Goal: Task Accomplishment & Management: Complete application form

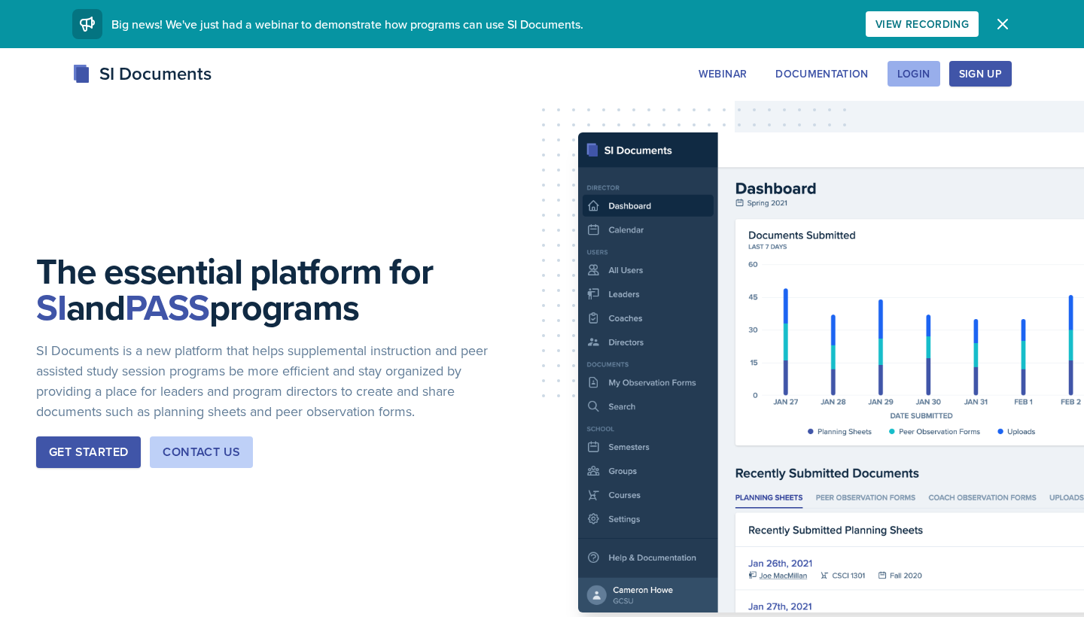
click at [937, 69] on button "Login" at bounding box center [913, 74] width 53 height 26
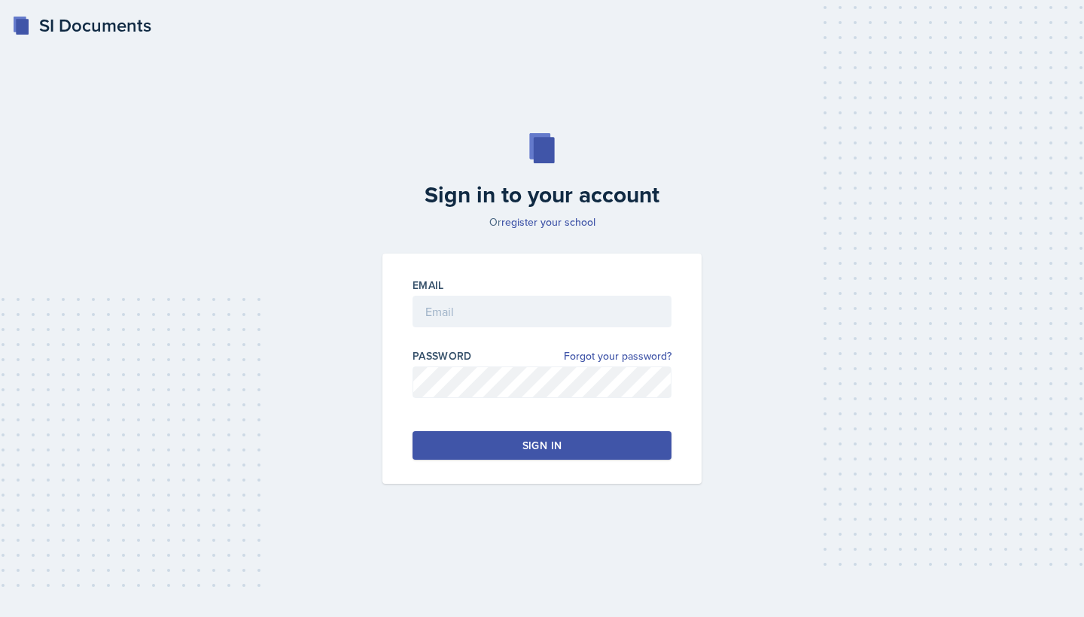
click at [604, 327] on div at bounding box center [541, 334] width 259 height 15
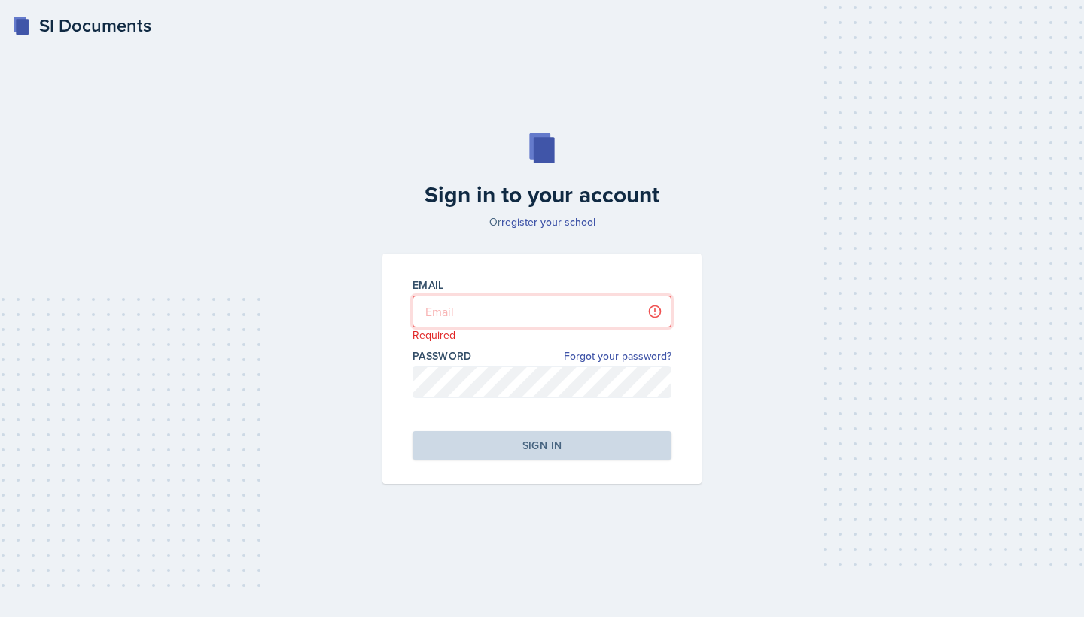
type input "[PERSON_NAME][EMAIL_ADDRESS][PERSON_NAME][DOMAIN_NAME]"
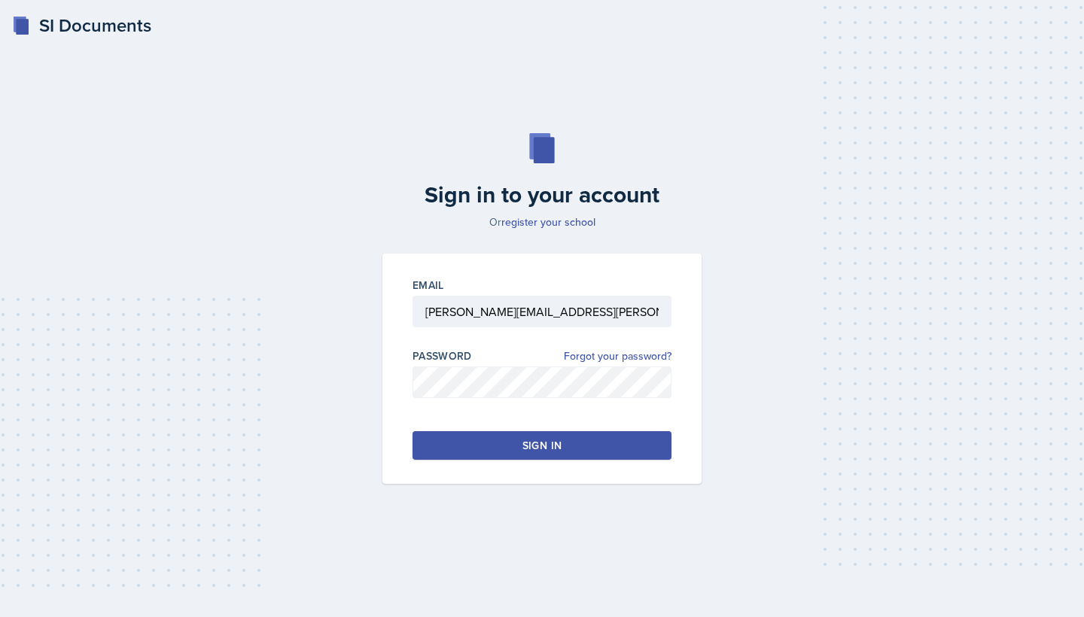
click at [561, 445] on div "Sign in" at bounding box center [541, 445] width 39 height 15
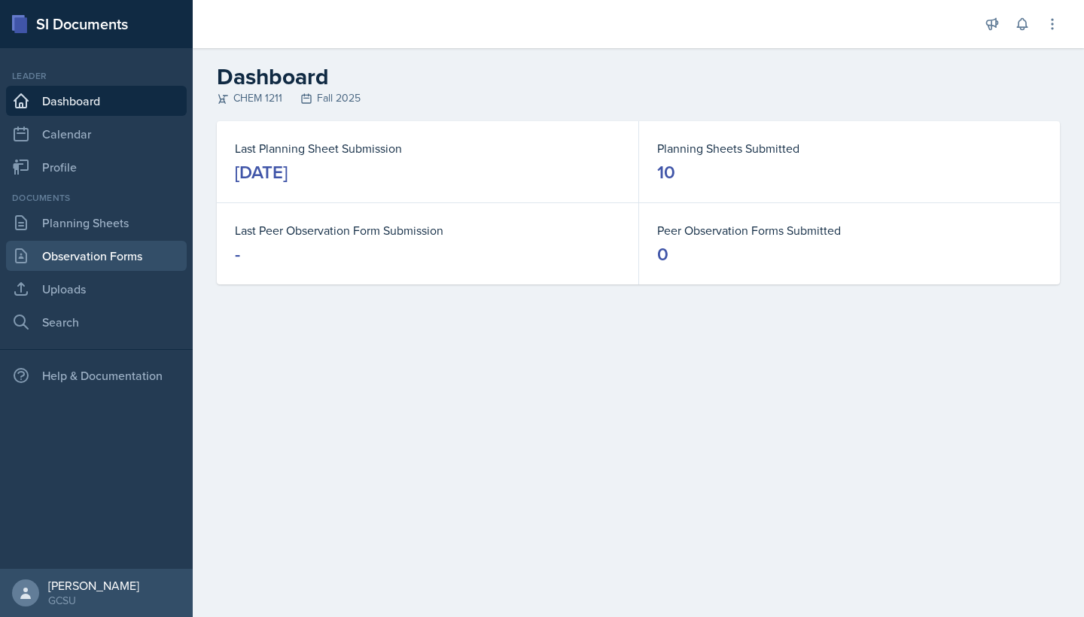
click at [118, 251] on link "Observation Forms" at bounding box center [96, 256] width 181 height 30
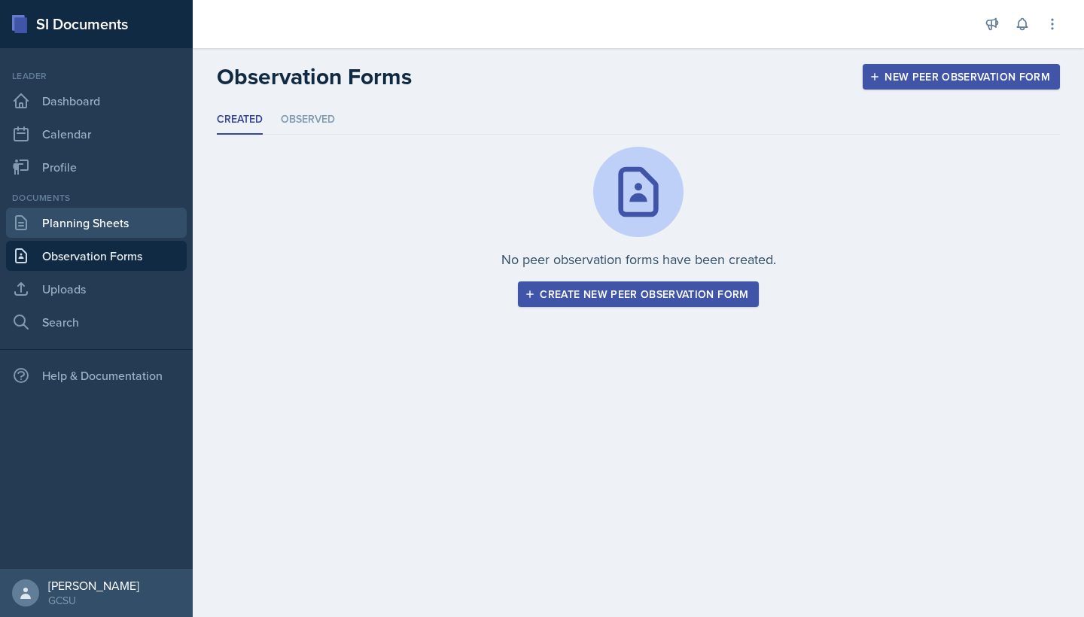
click at [119, 232] on link "Planning Sheets" at bounding box center [96, 223] width 181 height 30
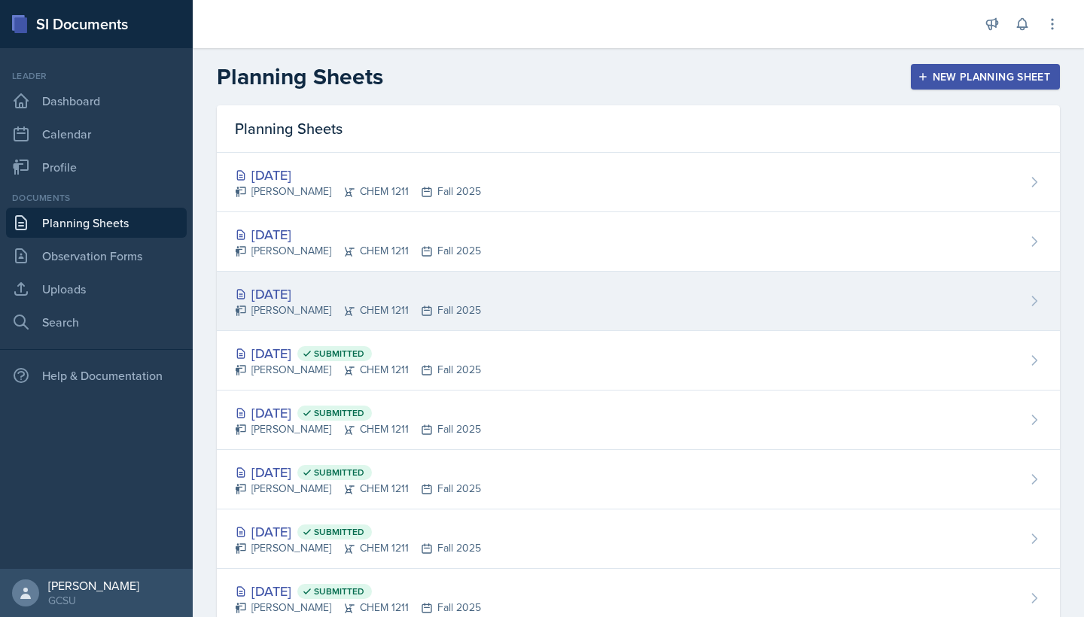
click at [297, 289] on div "[DATE]" at bounding box center [358, 294] width 246 height 20
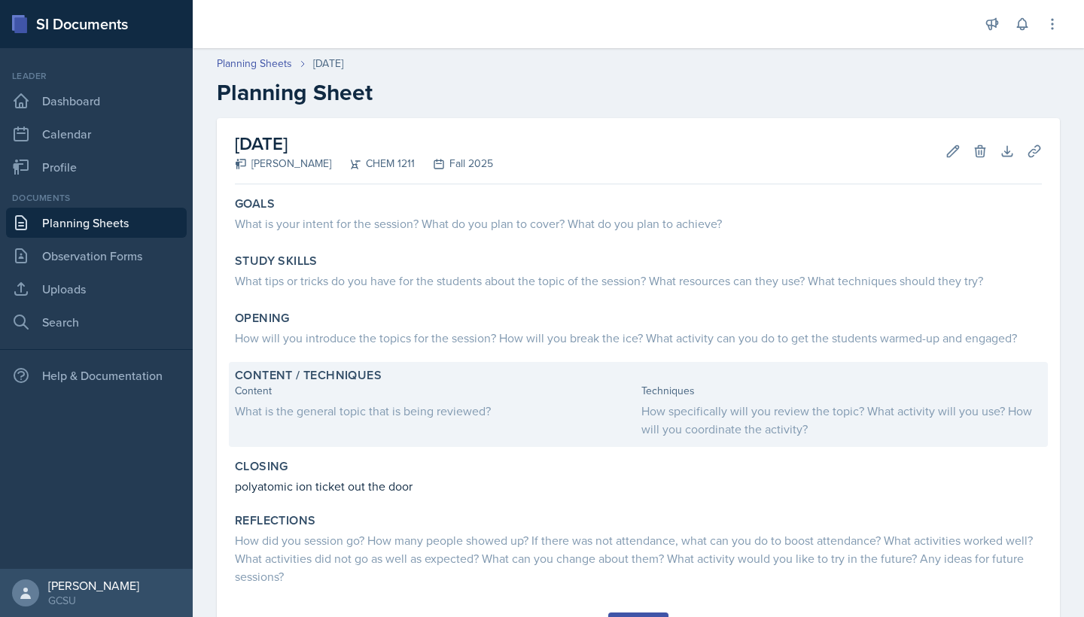
click at [715, 432] on div "How specifically will you review the topic? What activity will you use? How wil…" at bounding box center [841, 420] width 400 height 36
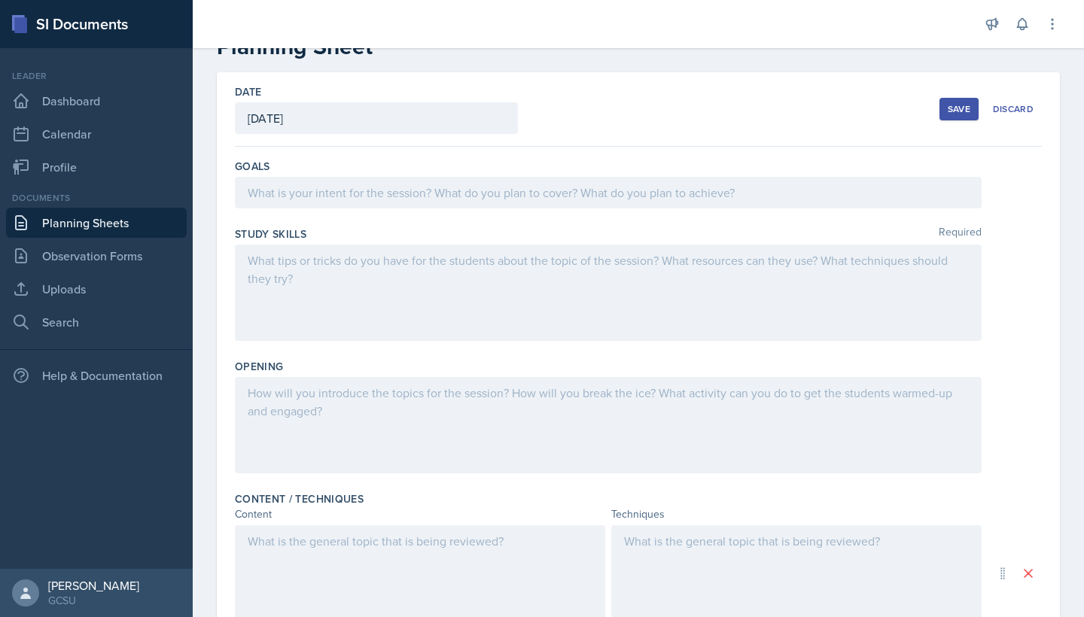
scroll to position [84, 0]
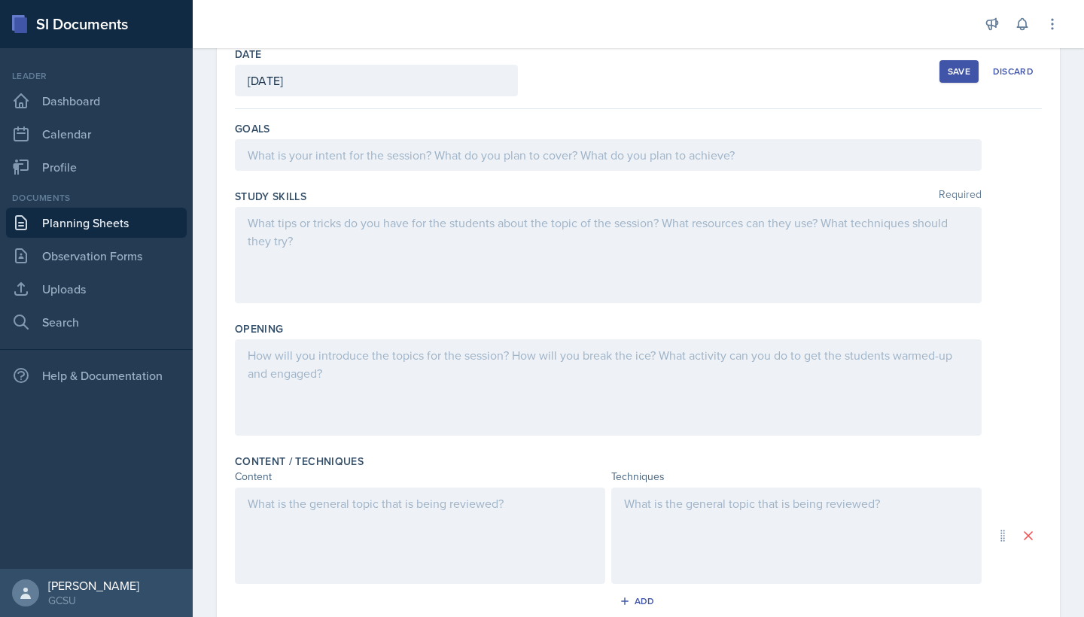
click at [714, 483] on div "Techniques" at bounding box center [796, 477] width 370 height 16
click at [710, 510] on div at bounding box center [796, 536] width 370 height 96
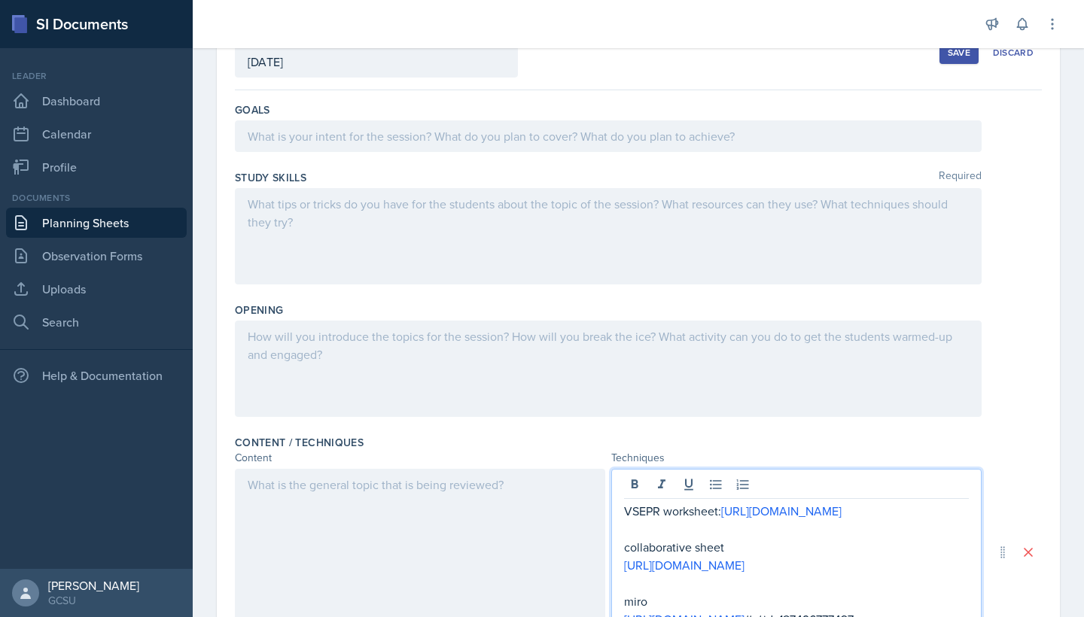
scroll to position [0, 0]
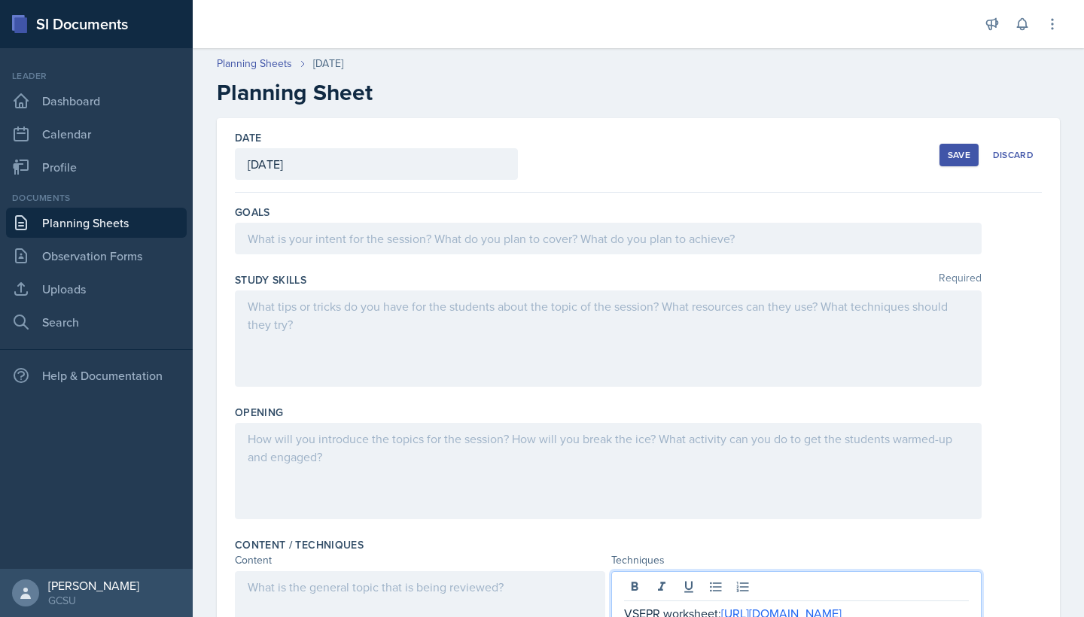
click at [954, 156] on div "Save" at bounding box center [959, 155] width 23 height 12
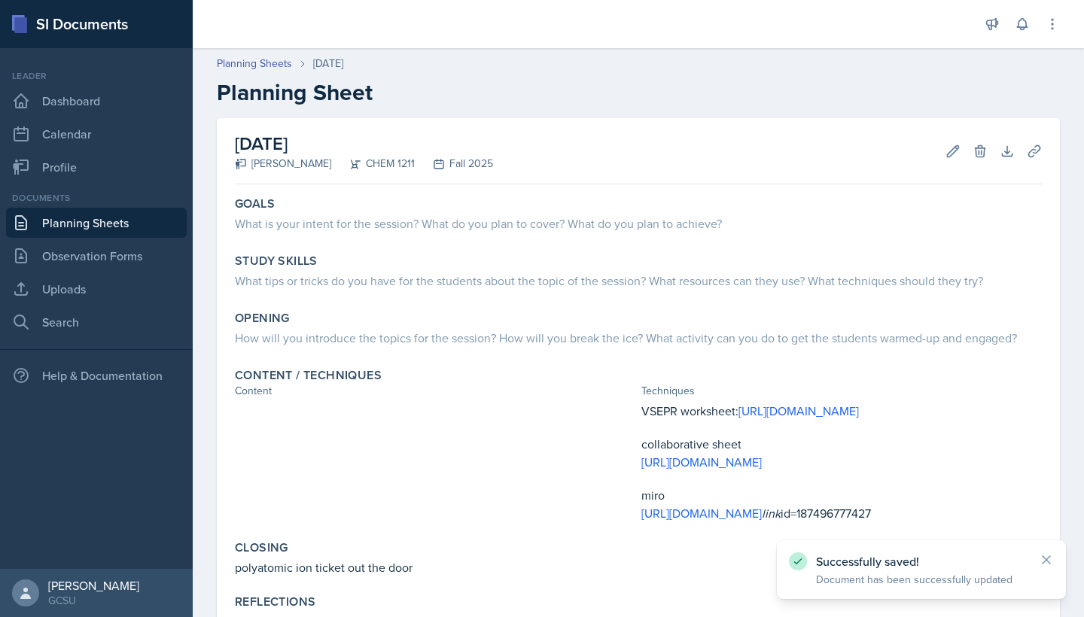
click at [137, 224] on link "Planning Sheets" at bounding box center [96, 223] width 181 height 30
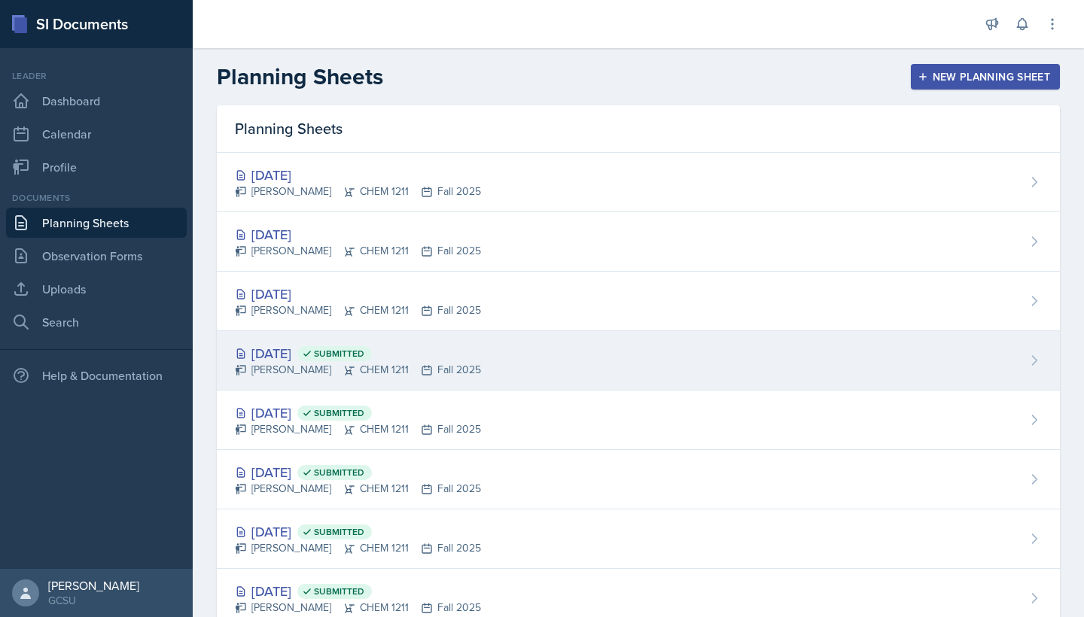
click at [305, 349] on div "[DATE] Submitted" at bounding box center [358, 353] width 246 height 20
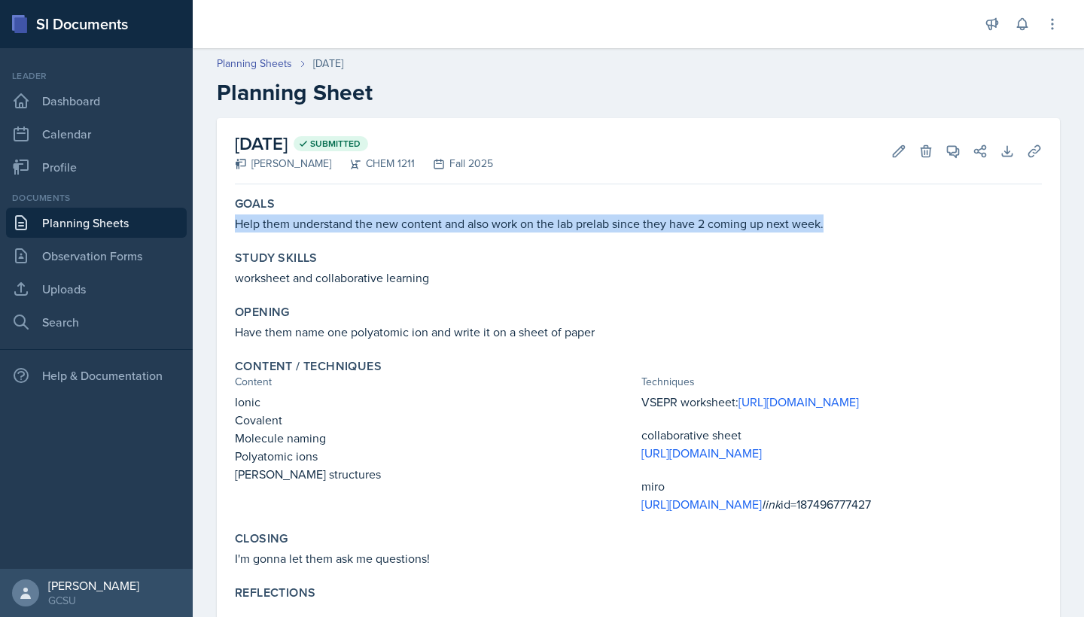
drag, startPoint x: 224, startPoint y: 221, endPoint x: 831, endPoint y: 223, distance: 607.4
click at [831, 223] on div "[DATE] Submitted [PERSON_NAME] CHEM 1211 Fall 2025 Edit Delete View Comments Co…" at bounding box center [638, 373] width 843 height 510
copy p "Help them understand the new content and also work on the lab prelab since they…"
click at [107, 248] on link "Observation Forms" at bounding box center [96, 256] width 181 height 30
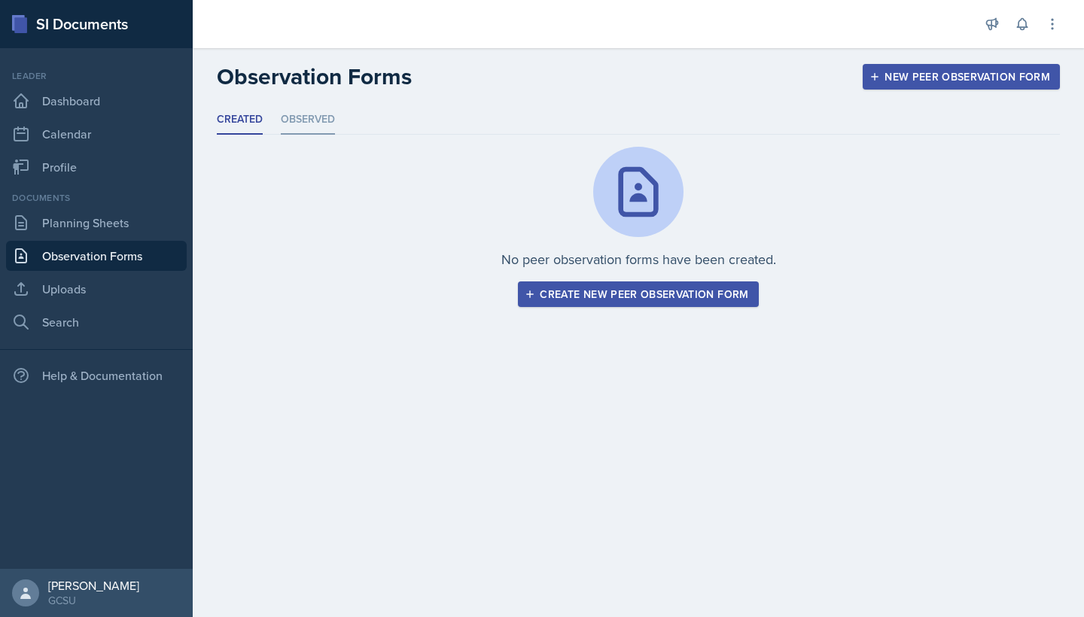
click at [309, 114] on li "Observed" at bounding box center [308, 119] width 54 height 29
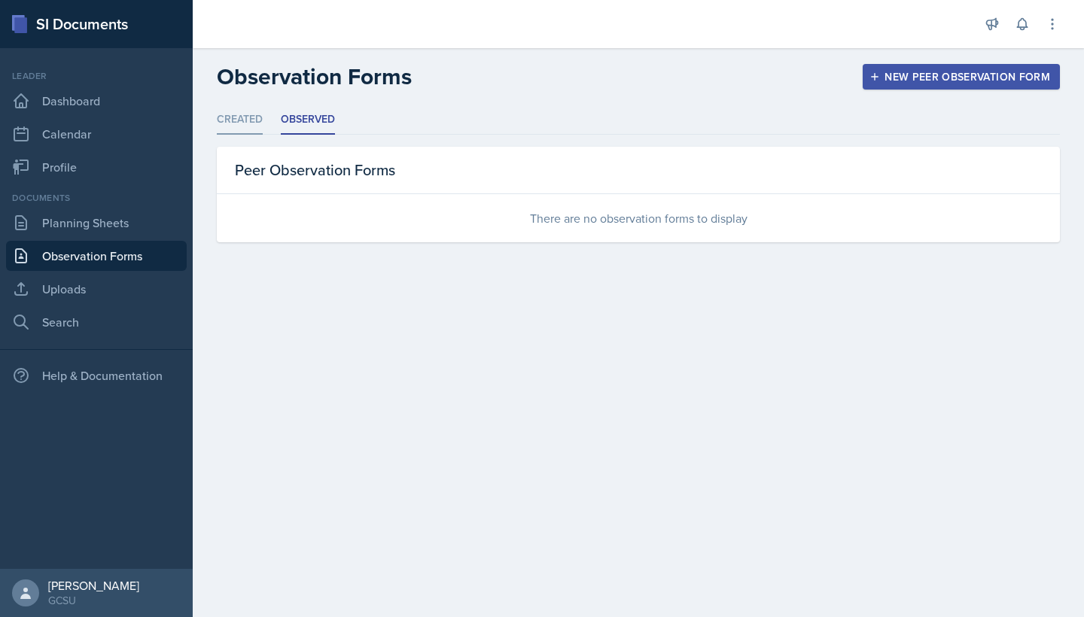
click at [246, 124] on li "Created" at bounding box center [240, 119] width 46 height 29
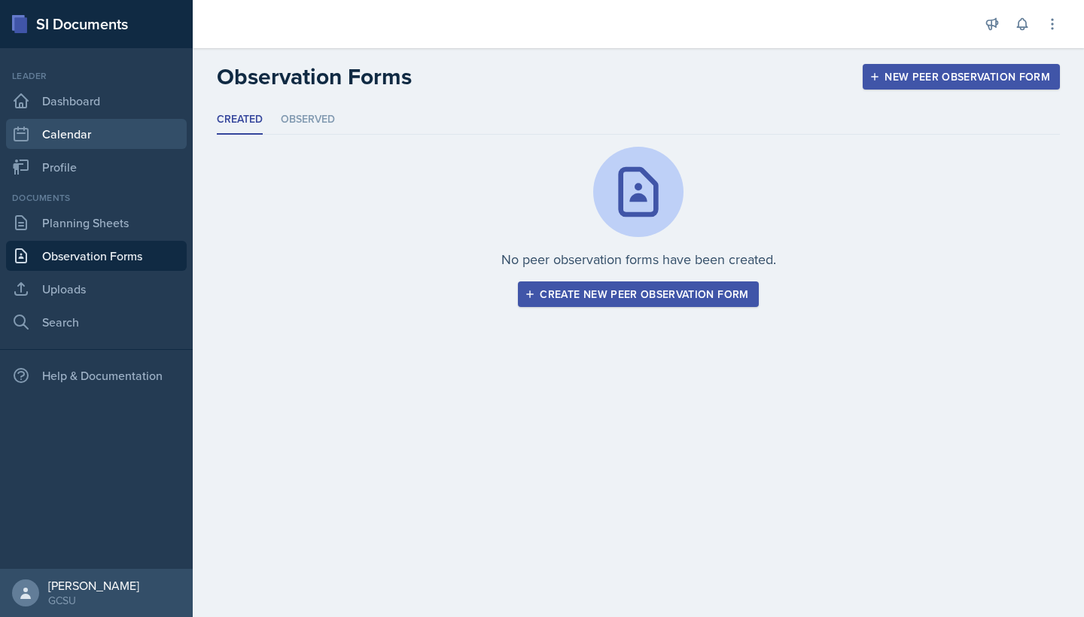
click at [102, 133] on link "Calendar" at bounding box center [96, 134] width 181 height 30
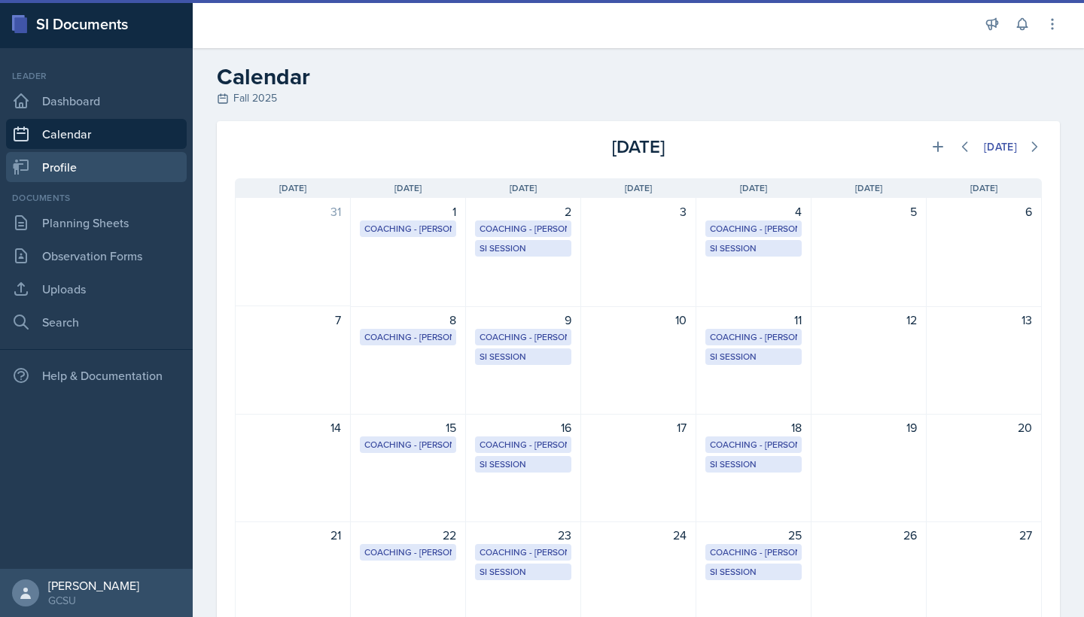
click at [128, 158] on link "Profile" at bounding box center [96, 167] width 181 height 30
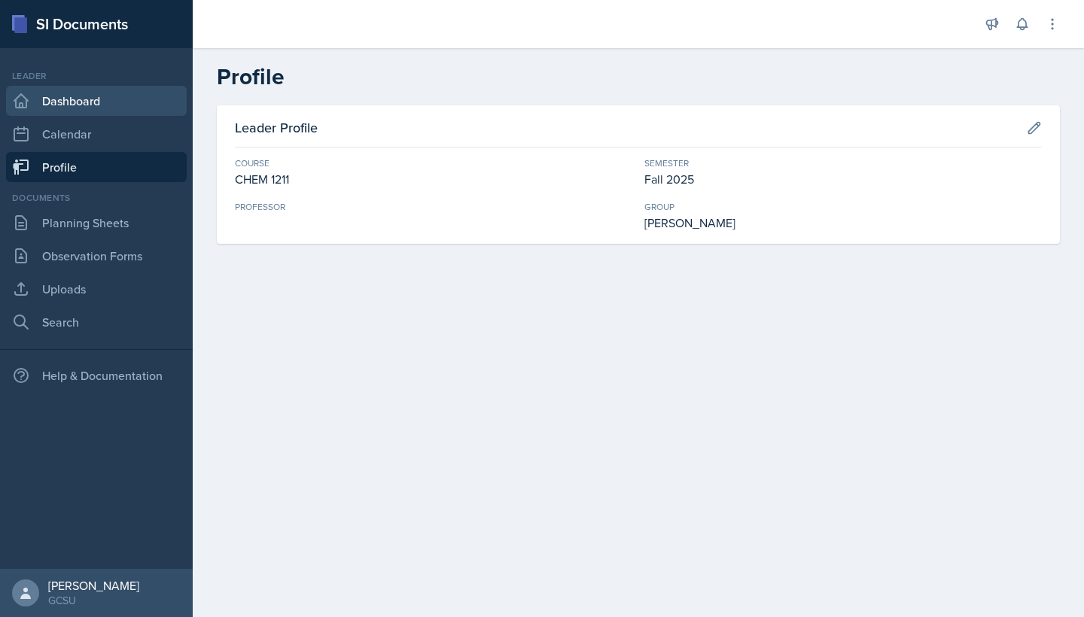
click at [129, 106] on link "Dashboard" at bounding box center [96, 101] width 181 height 30
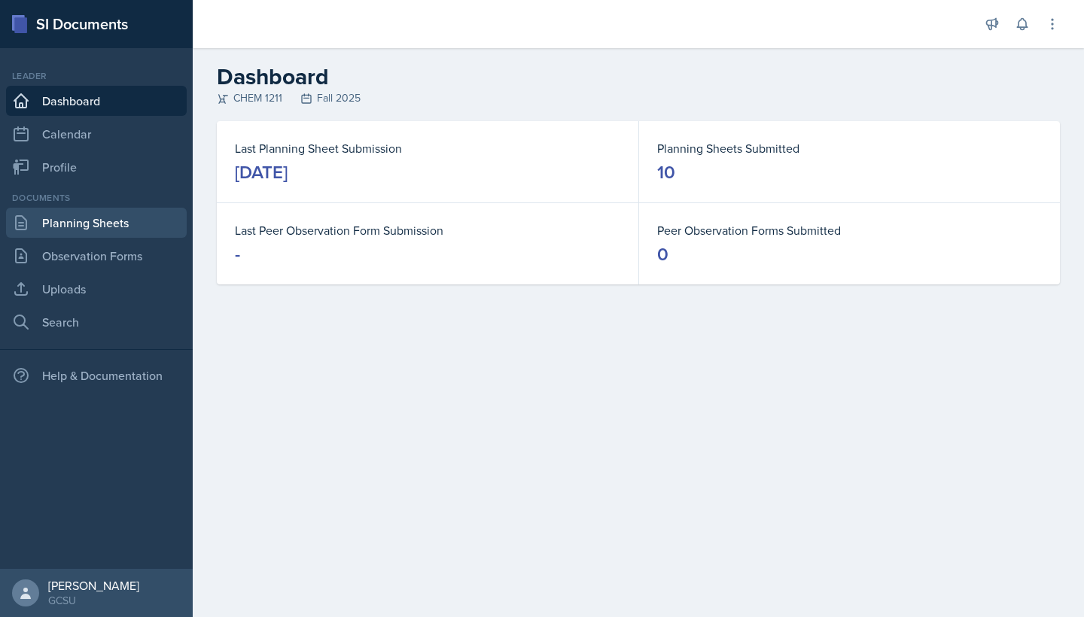
click at [111, 224] on link "Planning Sheets" at bounding box center [96, 223] width 181 height 30
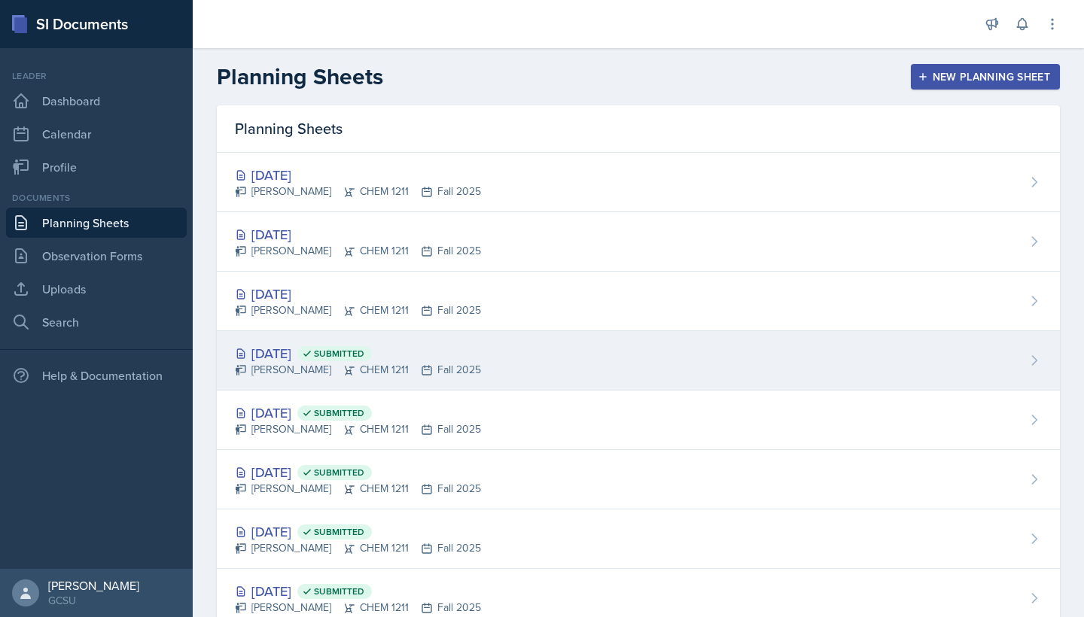
click at [312, 351] on div "[DATE] Submitted" at bounding box center [358, 353] width 246 height 20
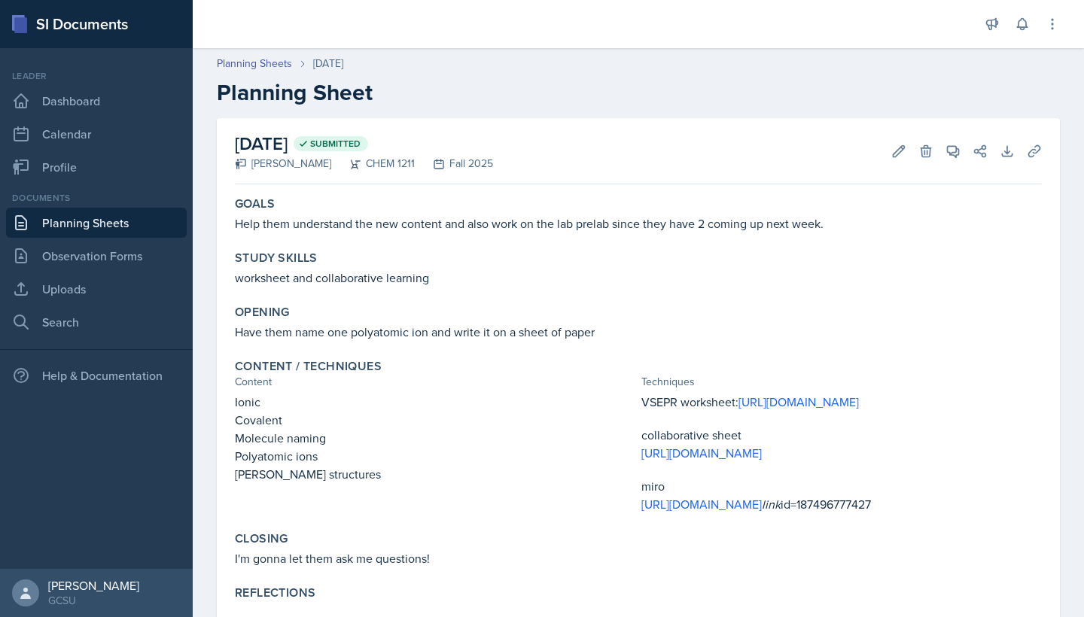
click at [141, 227] on link "Planning Sheets" at bounding box center [96, 223] width 181 height 30
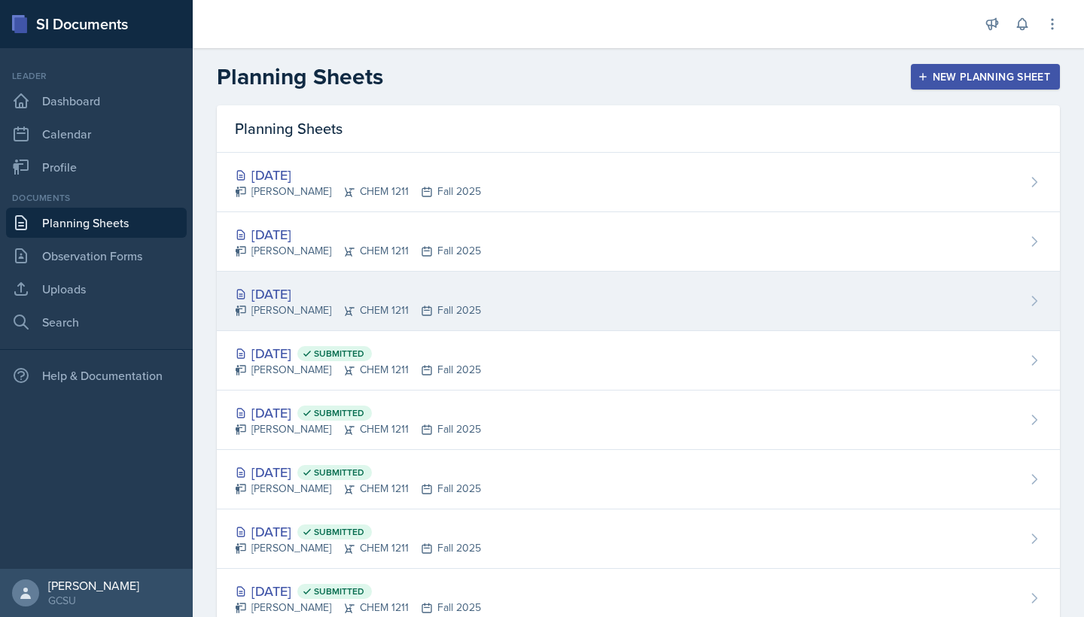
click at [283, 295] on div "[DATE]" at bounding box center [358, 294] width 246 height 20
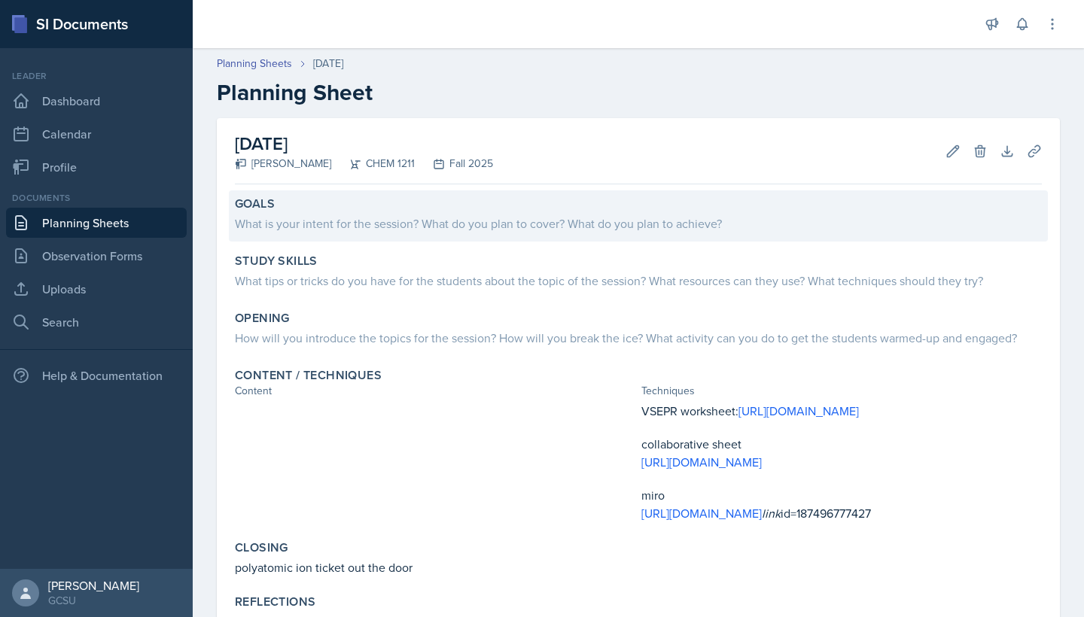
click at [303, 223] on div "What is your intent for the session? What do you plan to cover? What do you pla…" at bounding box center [638, 224] width 807 height 18
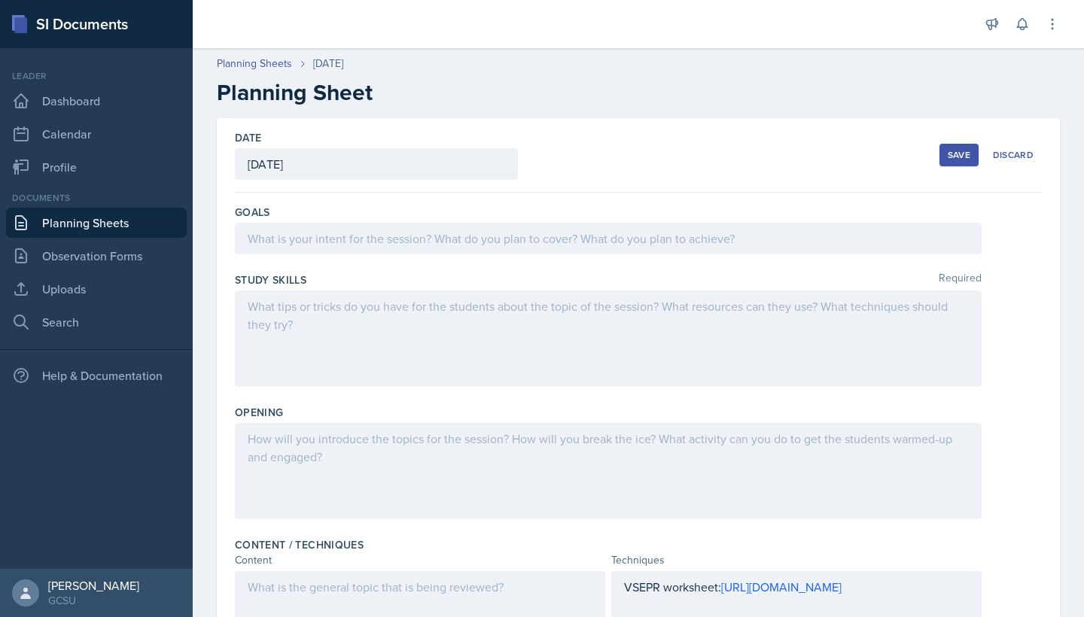
click at [303, 223] on div at bounding box center [608, 239] width 747 height 32
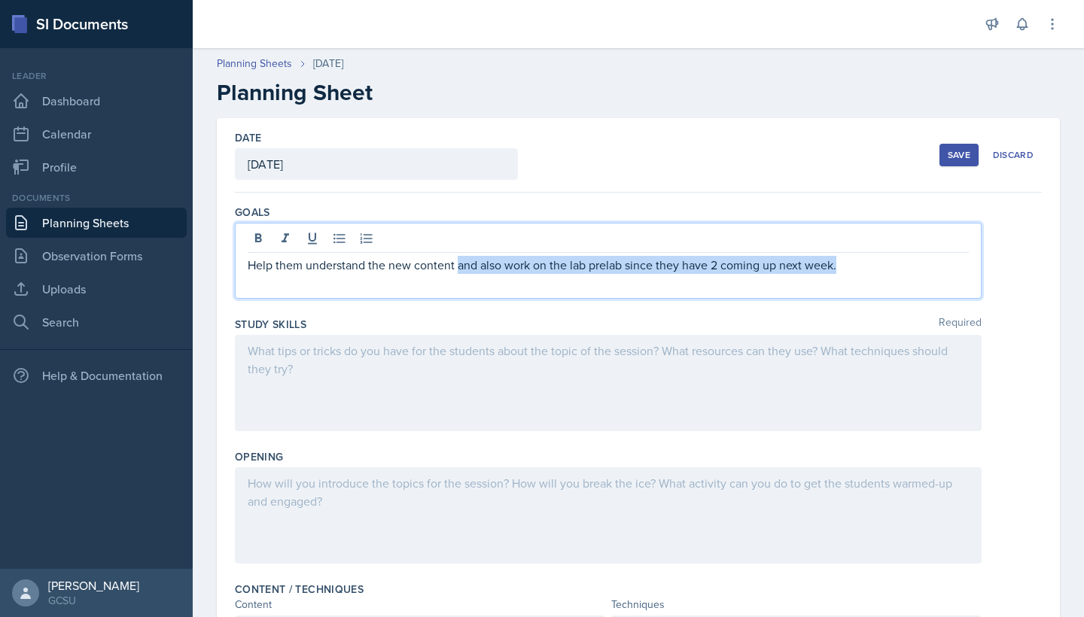
drag, startPoint x: 459, startPoint y: 267, endPoint x: 951, endPoint y: 270, distance: 491.5
click at [951, 270] on p "Help them understand the new content and also work on the lab prelab since they…" at bounding box center [608, 265] width 721 height 18
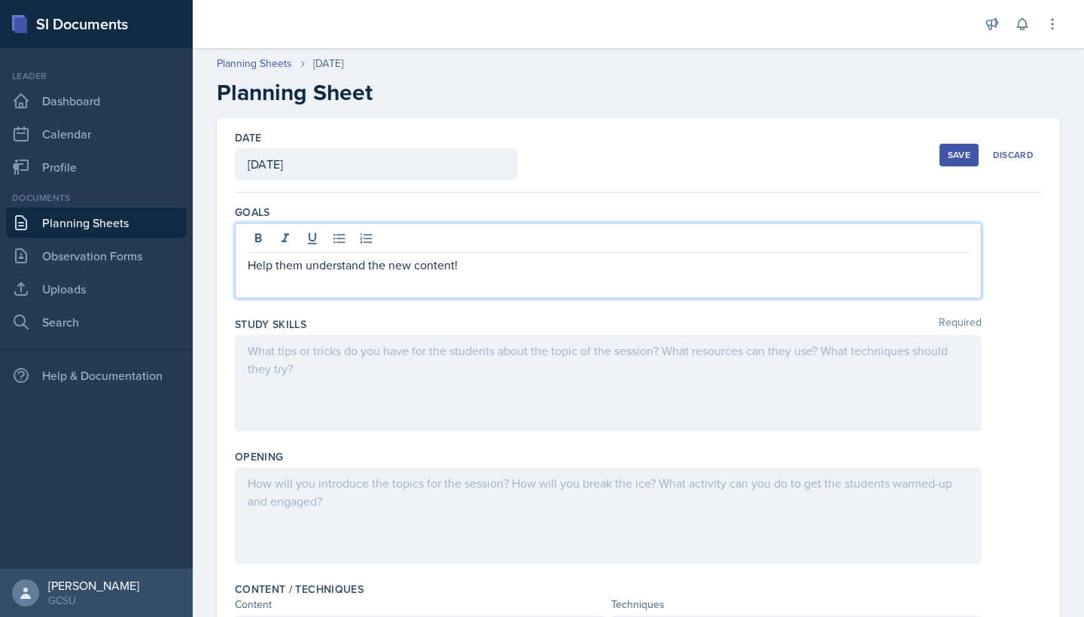
click at [954, 154] on div "Save" at bounding box center [959, 155] width 23 height 12
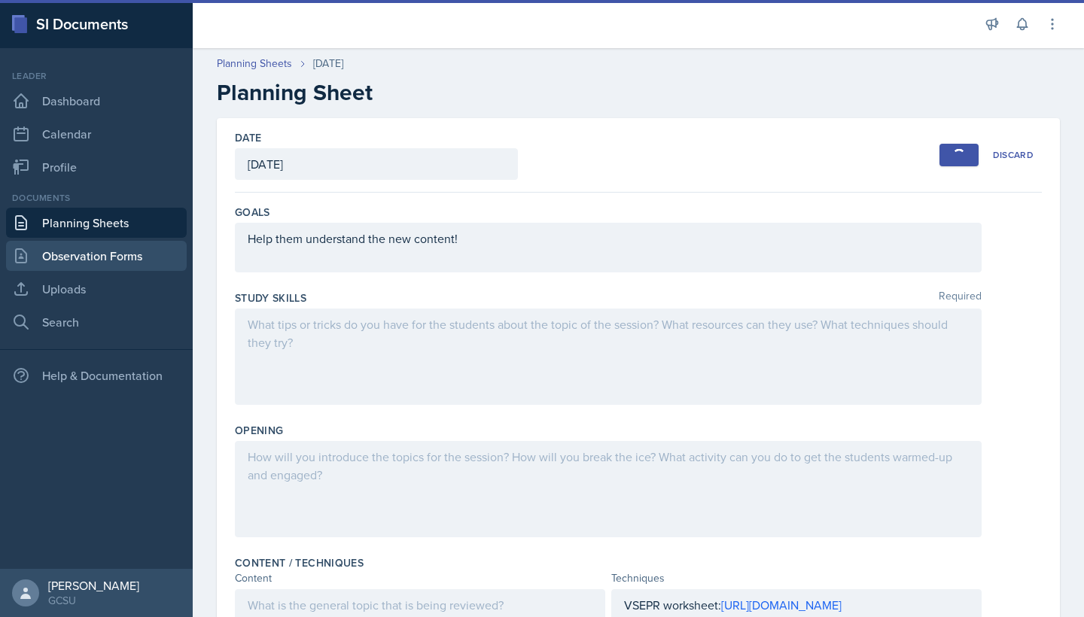
click at [133, 255] on link "Observation Forms" at bounding box center [96, 256] width 181 height 30
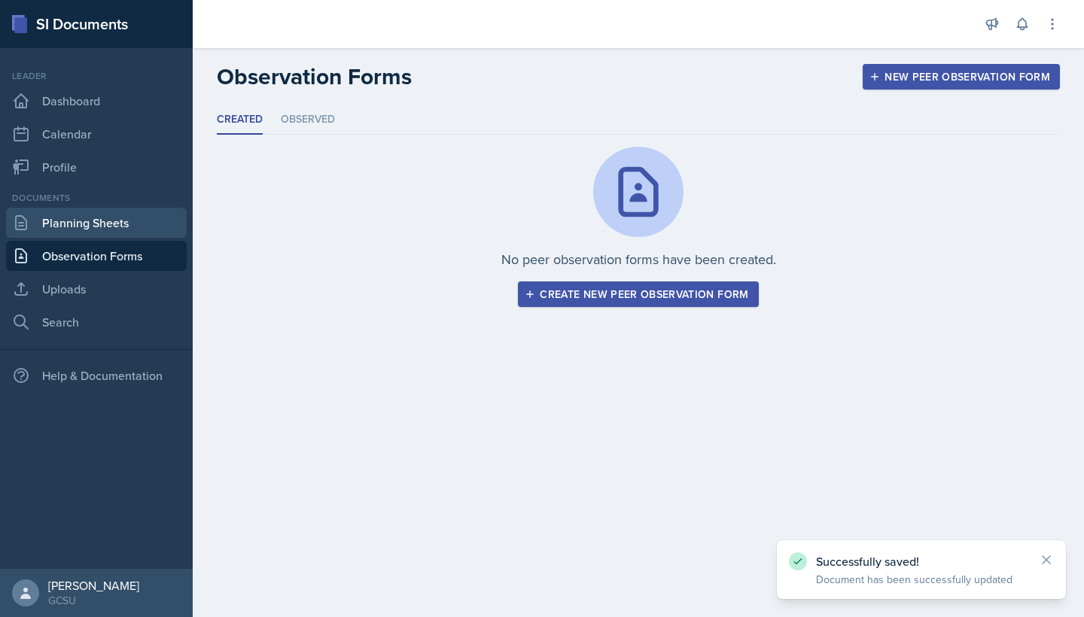
click at [132, 218] on link "Planning Sheets" at bounding box center [96, 223] width 181 height 30
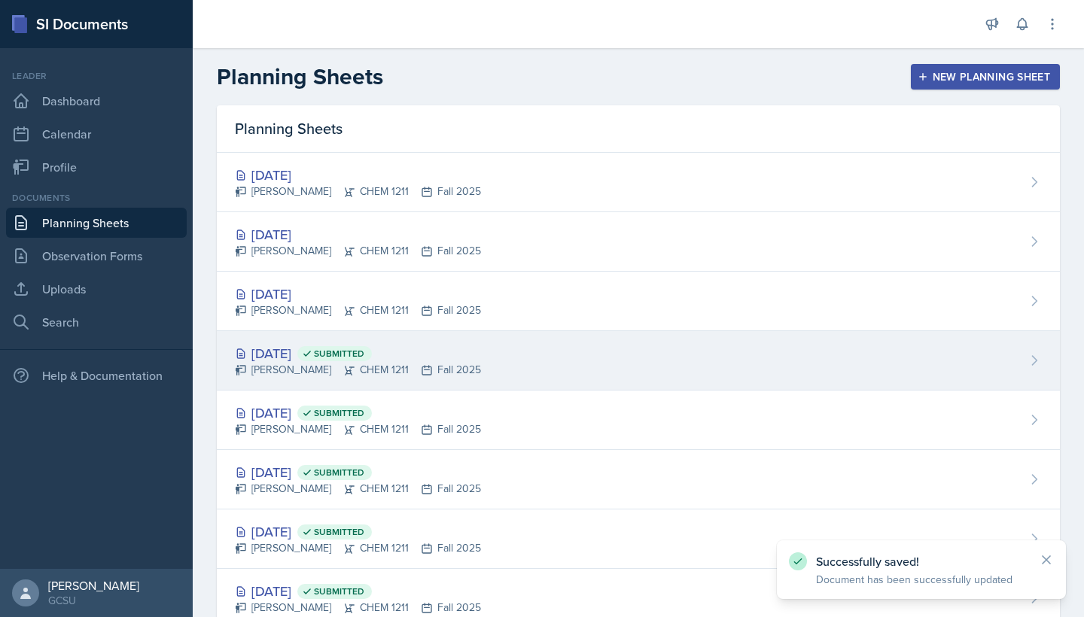
click at [294, 359] on div "[DATE] Submitted" at bounding box center [358, 353] width 246 height 20
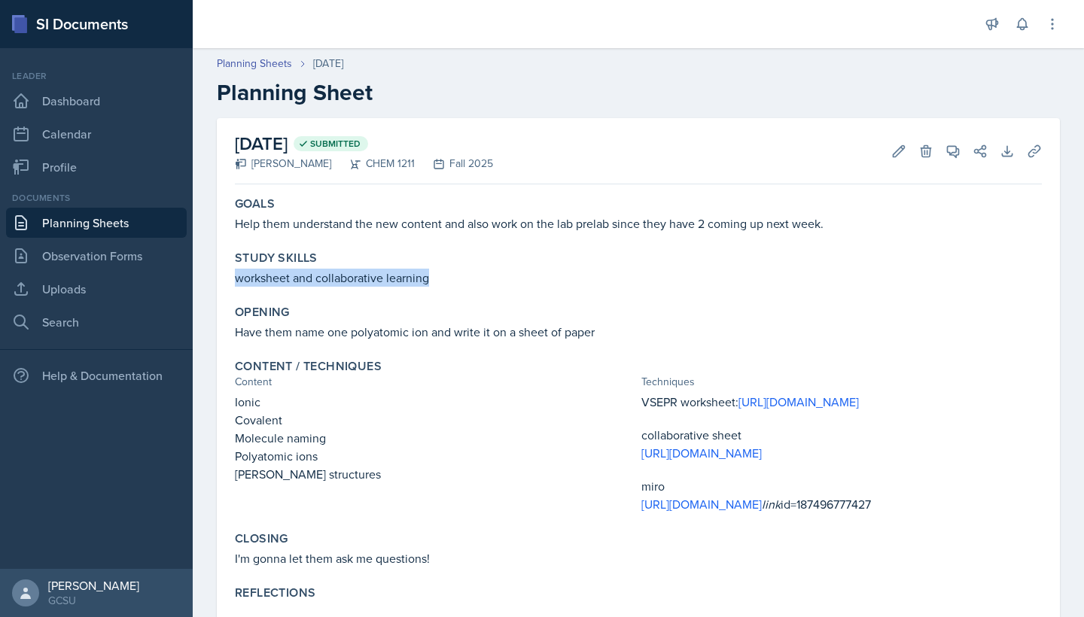
drag, startPoint x: 236, startPoint y: 281, endPoint x: 467, endPoint y: 276, distance: 231.1
click at [467, 276] on p "worksheet and collaborative learning" at bounding box center [638, 278] width 807 height 18
copy p "worksheet and collaborative learning"
click at [156, 221] on link "Planning Sheets" at bounding box center [96, 223] width 181 height 30
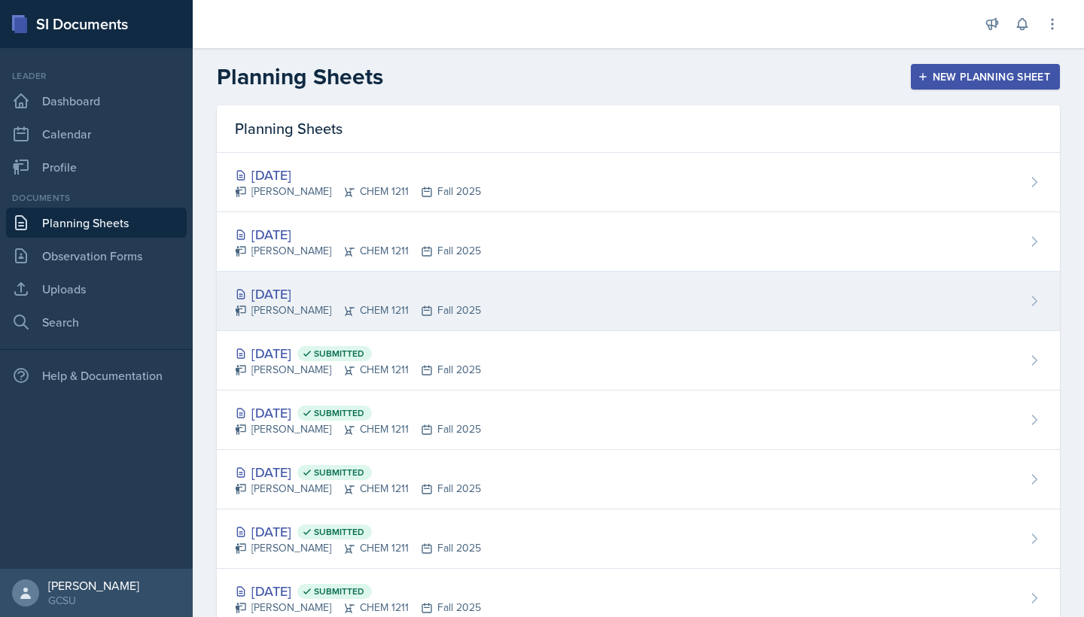
click at [313, 292] on div "[DATE]" at bounding box center [358, 294] width 246 height 20
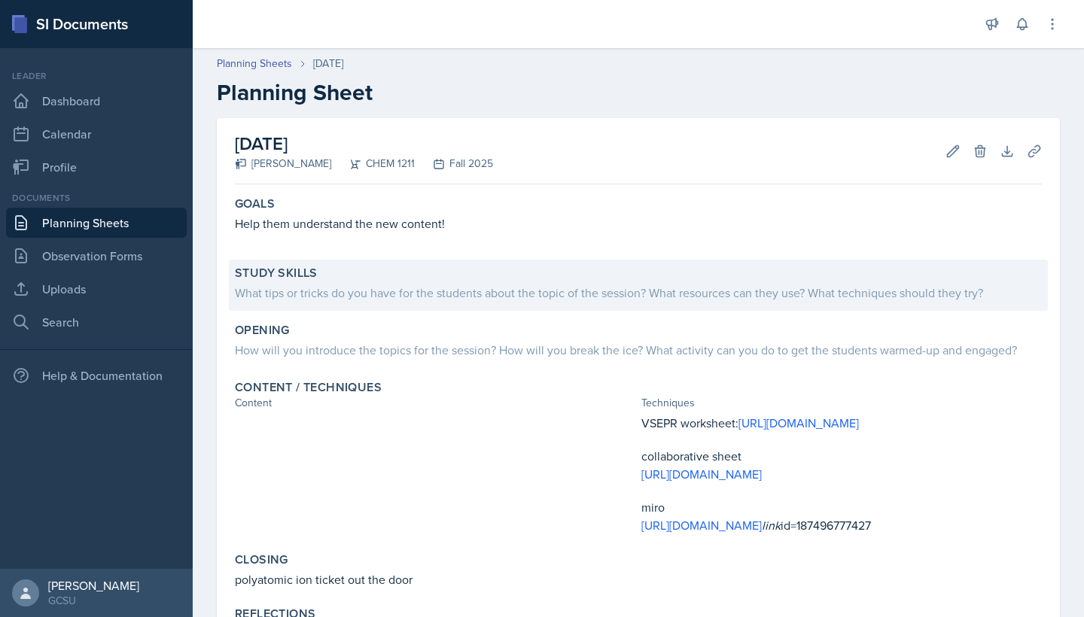
click at [344, 289] on div "What tips or tricks do you have for the students about the topic of the session…" at bounding box center [638, 293] width 807 height 18
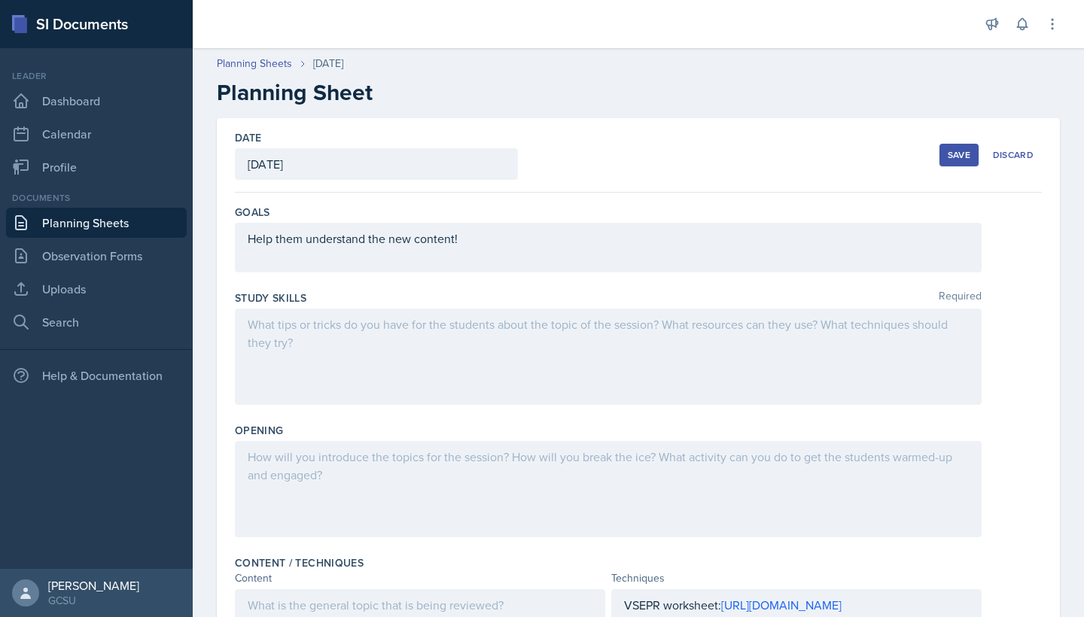
click at [293, 354] on div at bounding box center [608, 357] width 747 height 96
click at [160, 227] on link "Planning Sheets" at bounding box center [96, 223] width 181 height 30
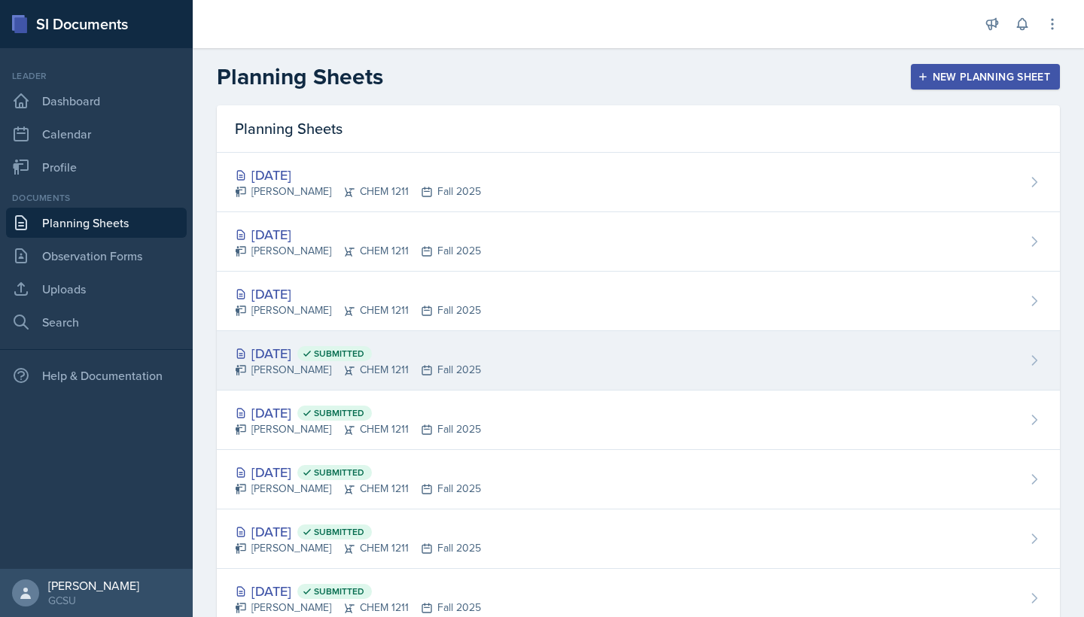
click at [303, 356] on div "[DATE] Submitted" at bounding box center [358, 353] width 246 height 20
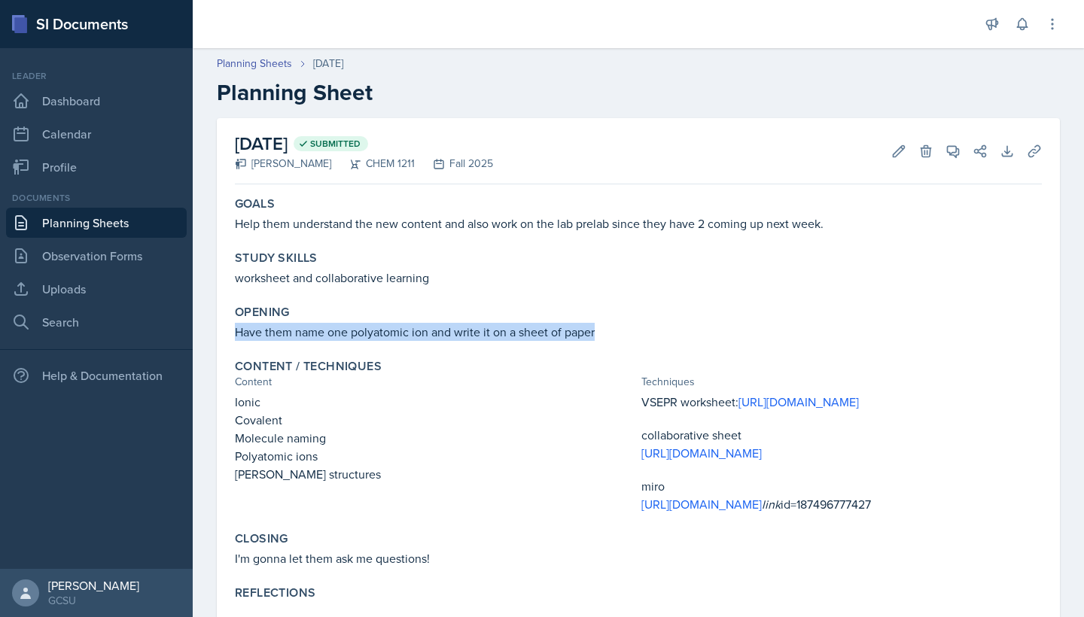
drag, startPoint x: 235, startPoint y: 330, endPoint x: 644, endPoint y: 331, distance: 409.4
click at [644, 331] on p "Have them name one polyatomic ion and write it on a sheet of paper" at bounding box center [638, 332] width 807 height 18
copy p "Have them name one polyatomic ion and write it on a sheet of paper"
click at [133, 215] on link "Planning Sheets" at bounding box center [96, 223] width 181 height 30
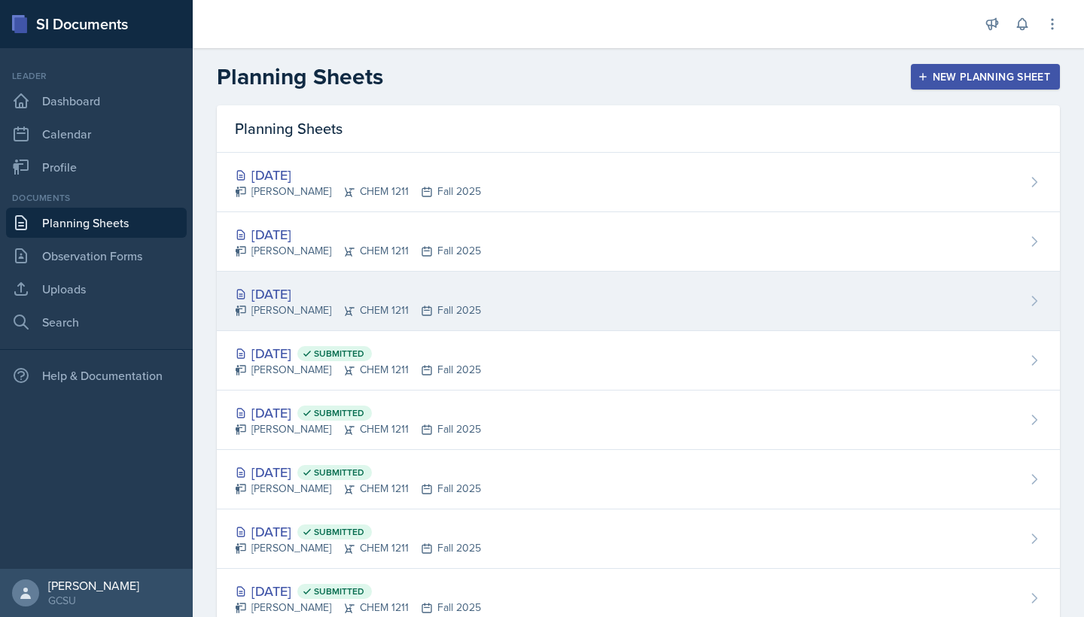
click at [282, 294] on div "[DATE]" at bounding box center [358, 294] width 246 height 20
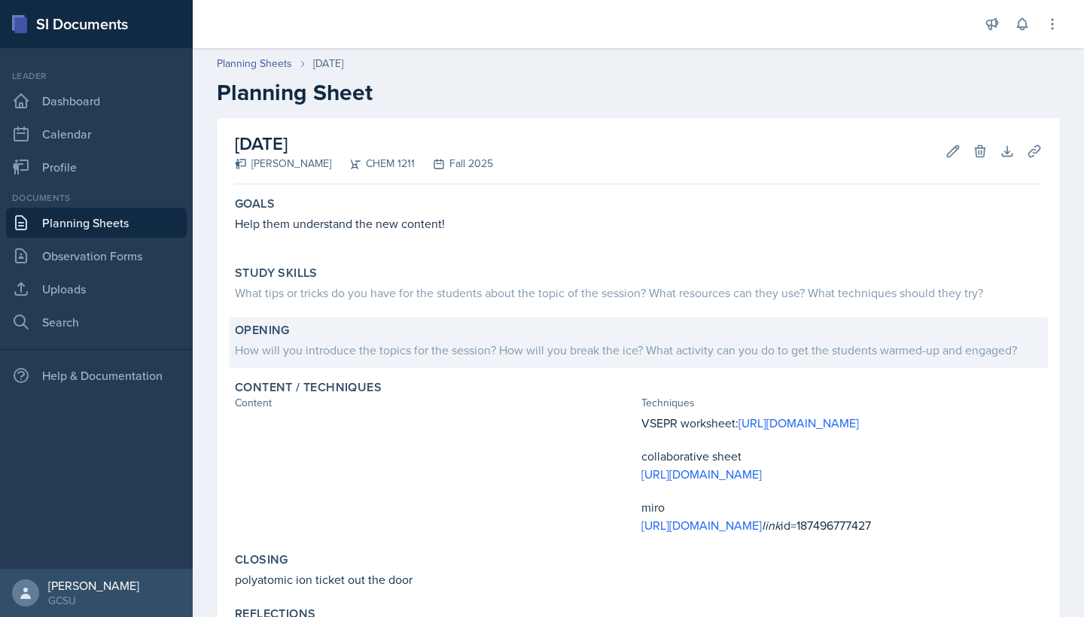
click at [287, 357] on div "How will you introduce the topics for the session? How will you break the ice? …" at bounding box center [638, 350] width 807 height 18
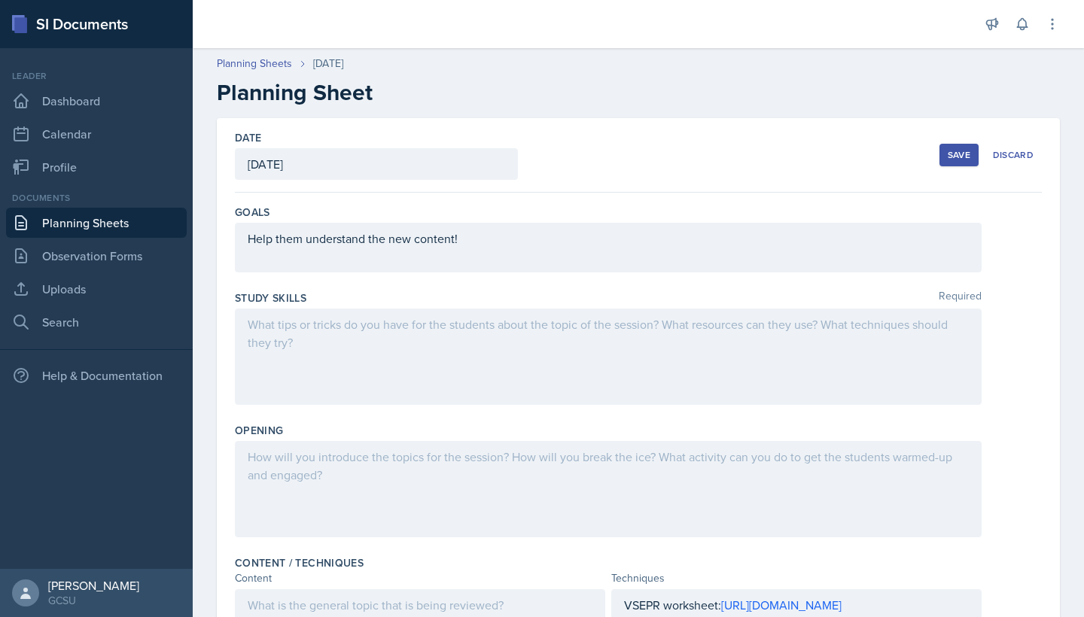
click at [288, 359] on div at bounding box center [608, 357] width 747 height 96
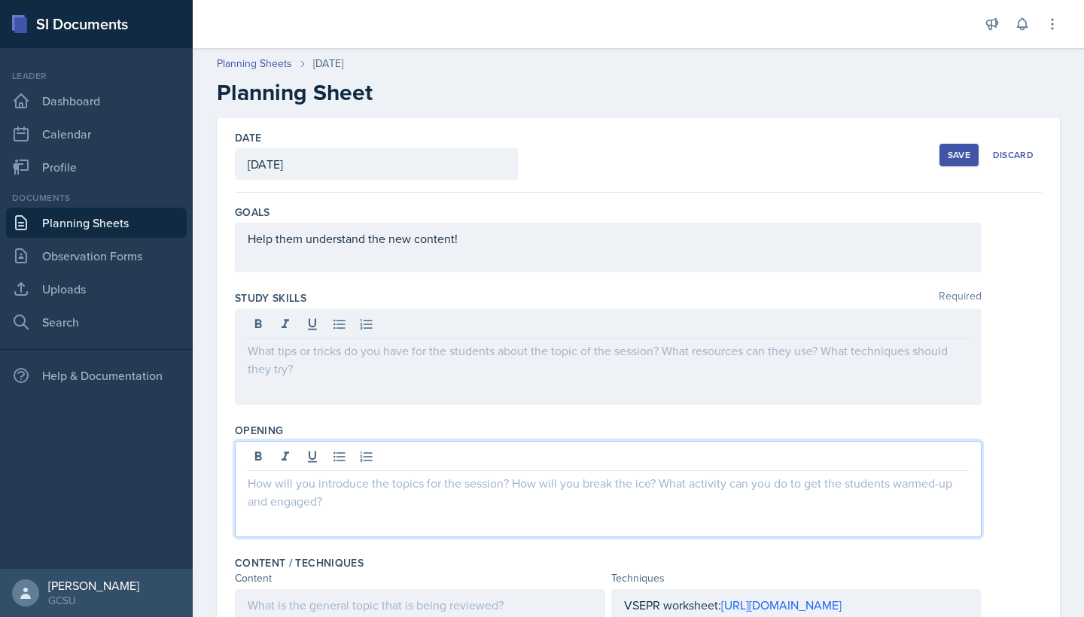
click at [289, 465] on div at bounding box center [608, 489] width 747 height 96
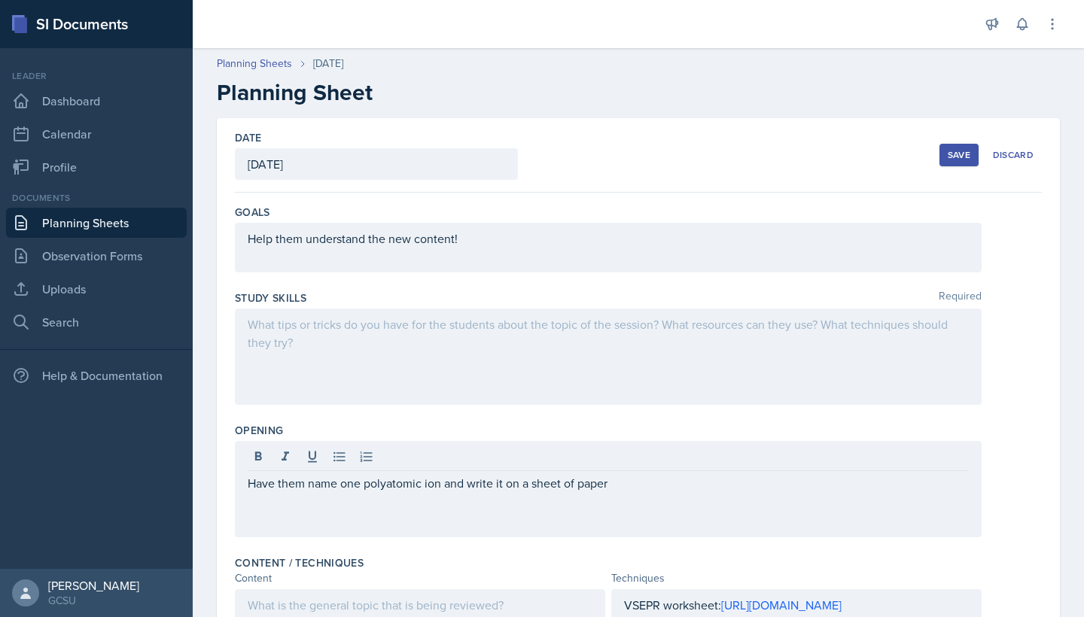
click at [963, 159] on div "Save" at bounding box center [959, 155] width 23 height 12
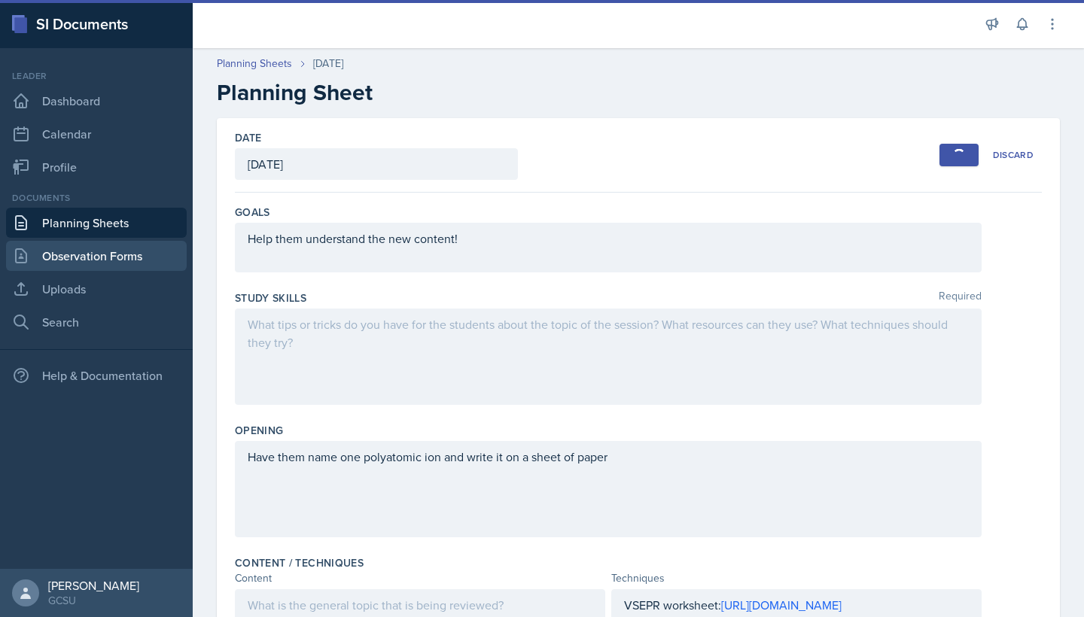
click at [90, 257] on link "Observation Forms" at bounding box center [96, 256] width 181 height 30
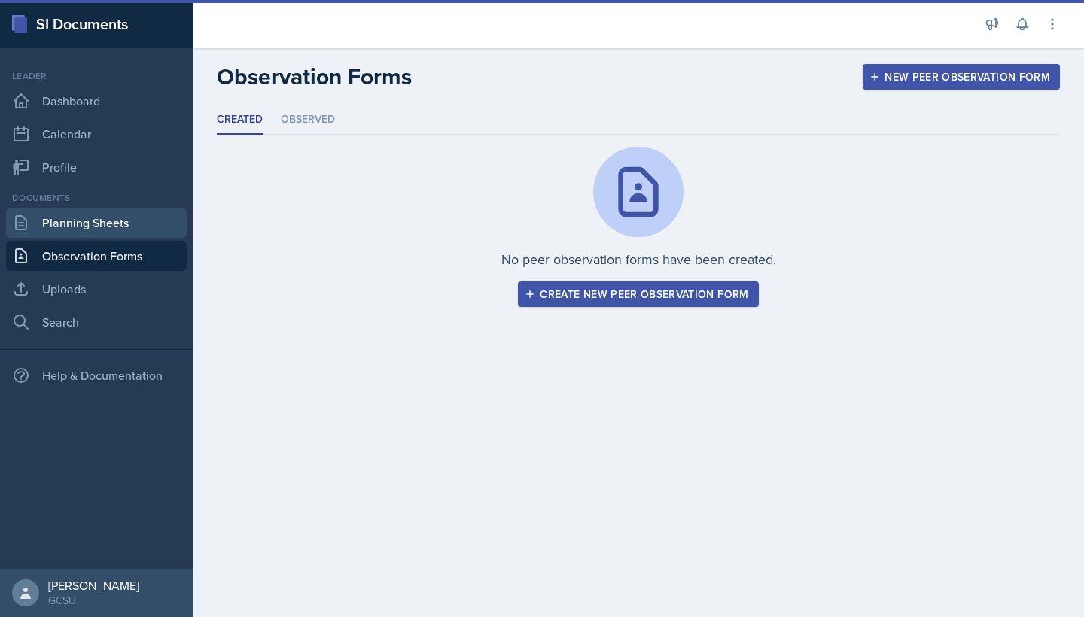
click at [103, 224] on link "Planning Sheets" at bounding box center [96, 223] width 181 height 30
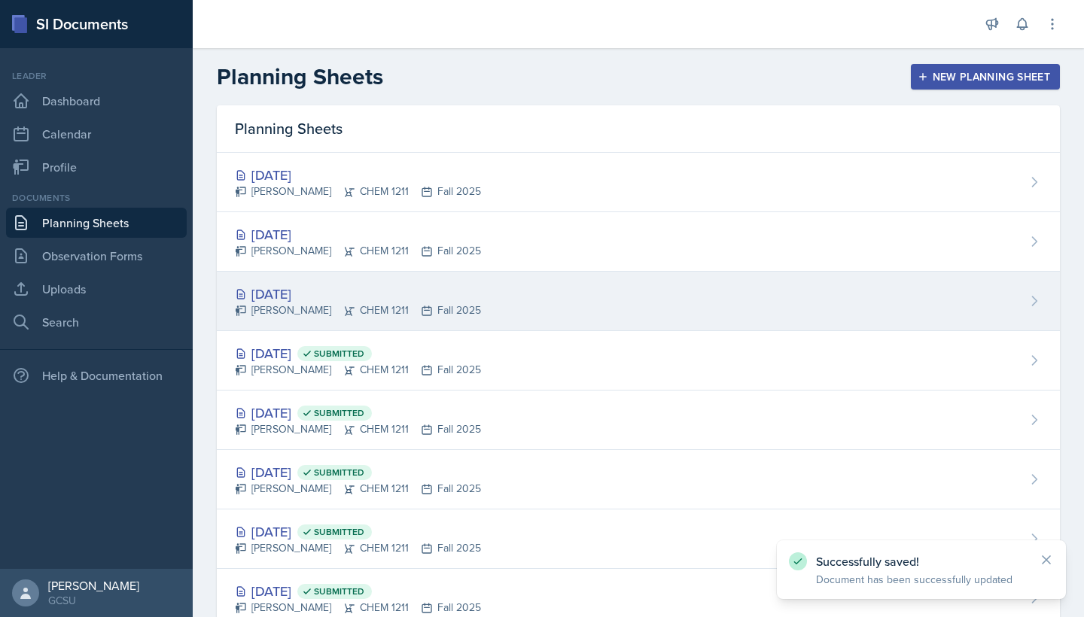
click at [305, 290] on div "[DATE]" at bounding box center [358, 294] width 246 height 20
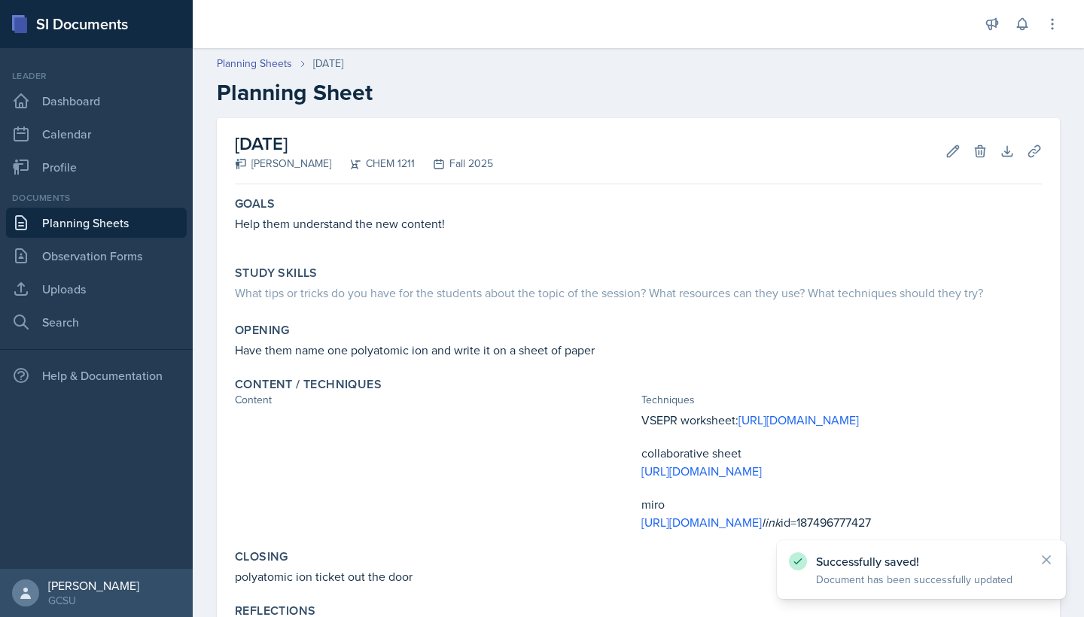
click at [118, 230] on link "Planning Sheets" at bounding box center [96, 223] width 181 height 30
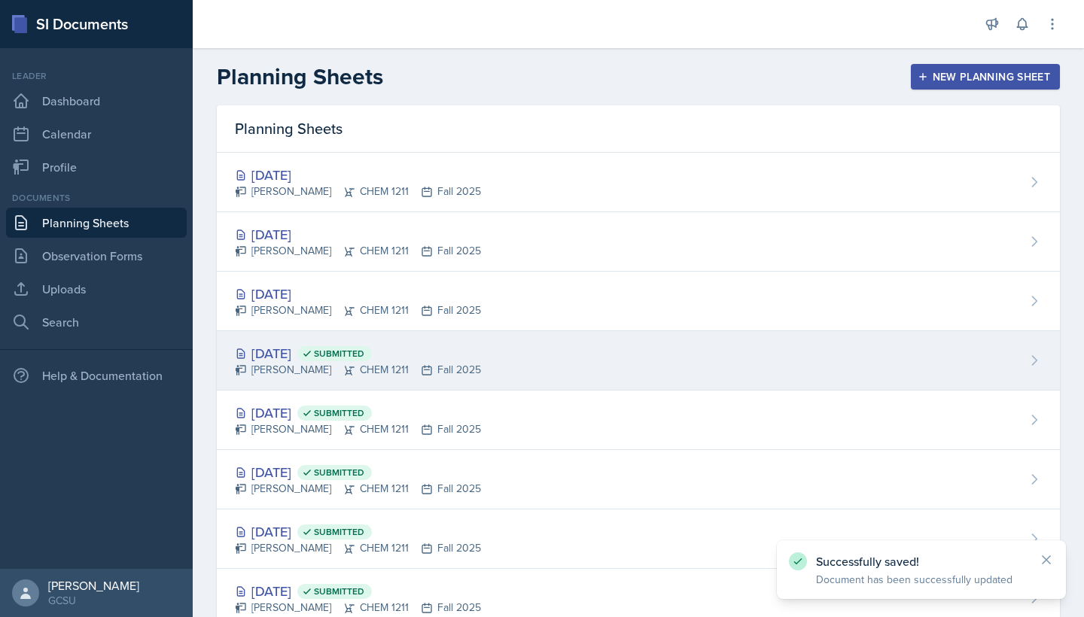
click at [280, 342] on div "[DATE] Submitted [PERSON_NAME] CHEM 1211 Fall 2025" at bounding box center [638, 360] width 843 height 59
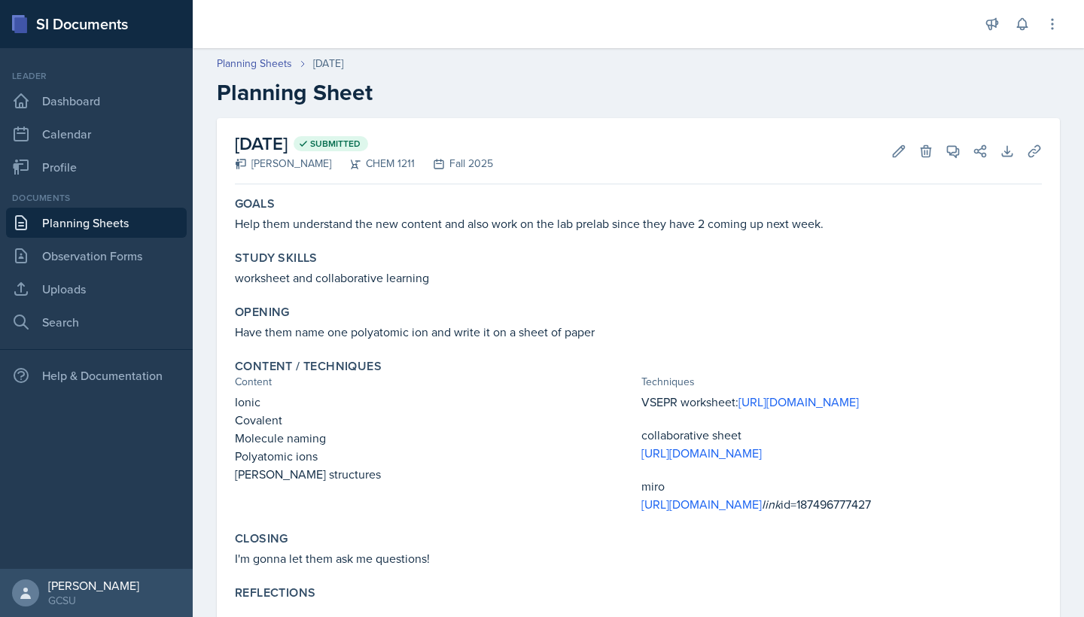
click at [229, 282] on div "Study Skills worksheet and collaborative learning" at bounding box center [638, 269] width 819 height 48
drag, startPoint x: 229, startPoint y: 282, endPoint x: 445, endPoint y: 283, distance: 216.0
click at [445, 283] on div "Study Skills worksheet and collaborative learning" at bounding box center [638, 269] width 819 height 48
copy div "worksheet and collaborative learning"
click at [99, 233] on link "Planning Sheets" at bounding box center [96, 223] width 181 height 30
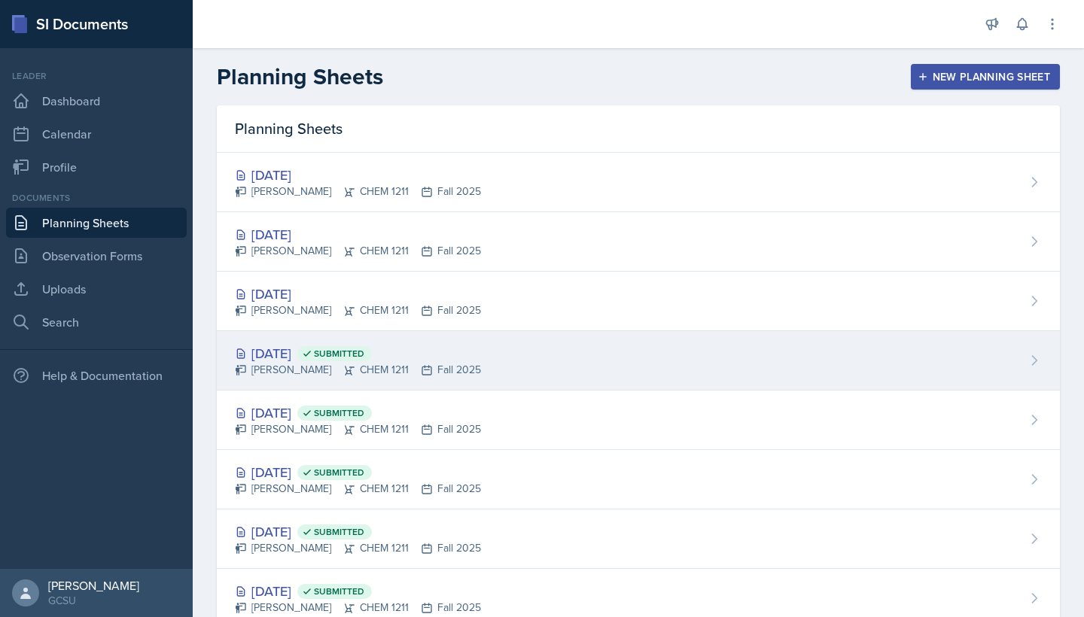
click at [294, 344] on div "[DATE] Submitted" at bounding box center [358, 353] width 246 height 20
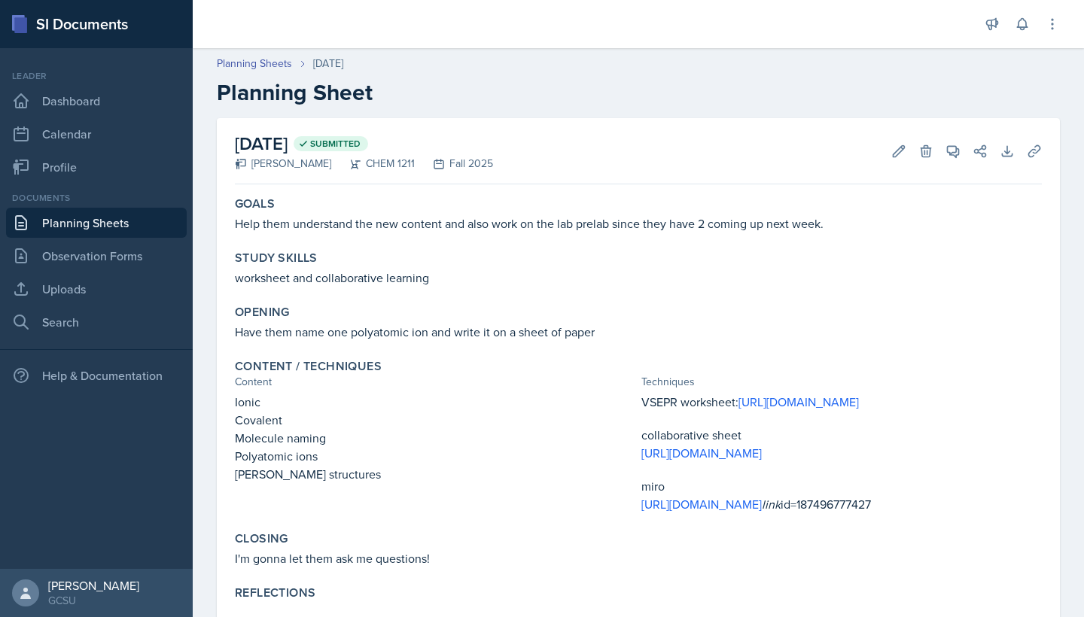
click at [166, 216] on link "Planning Sheets" at bounding box center [96, 223] width 181 height 30
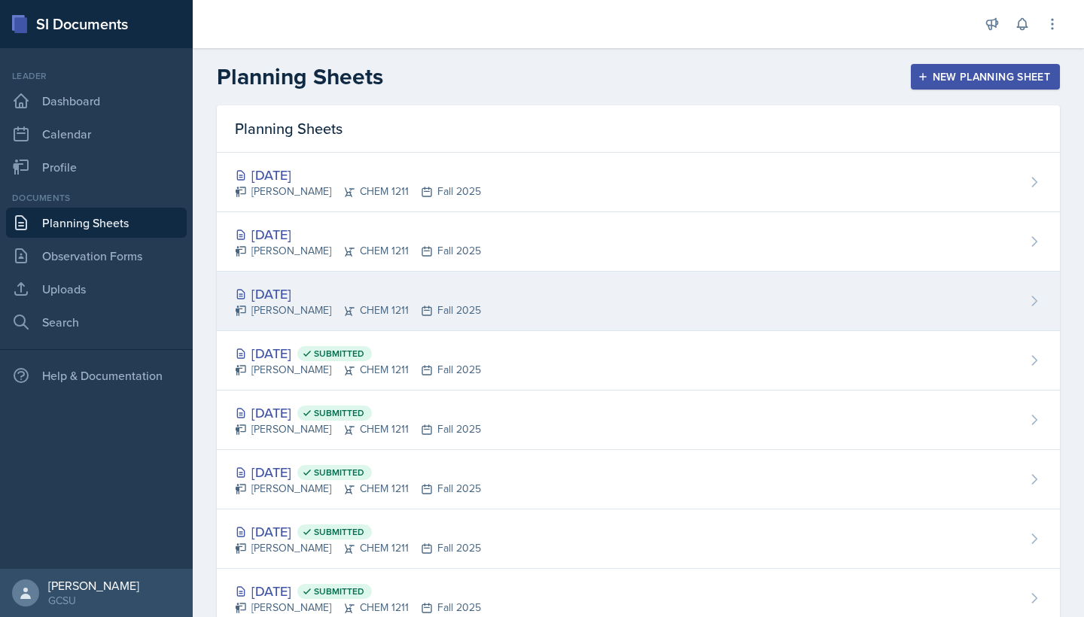
click at [298, 291] on div "[DATE]" at bounding box center [358, 294] width 246 height 20
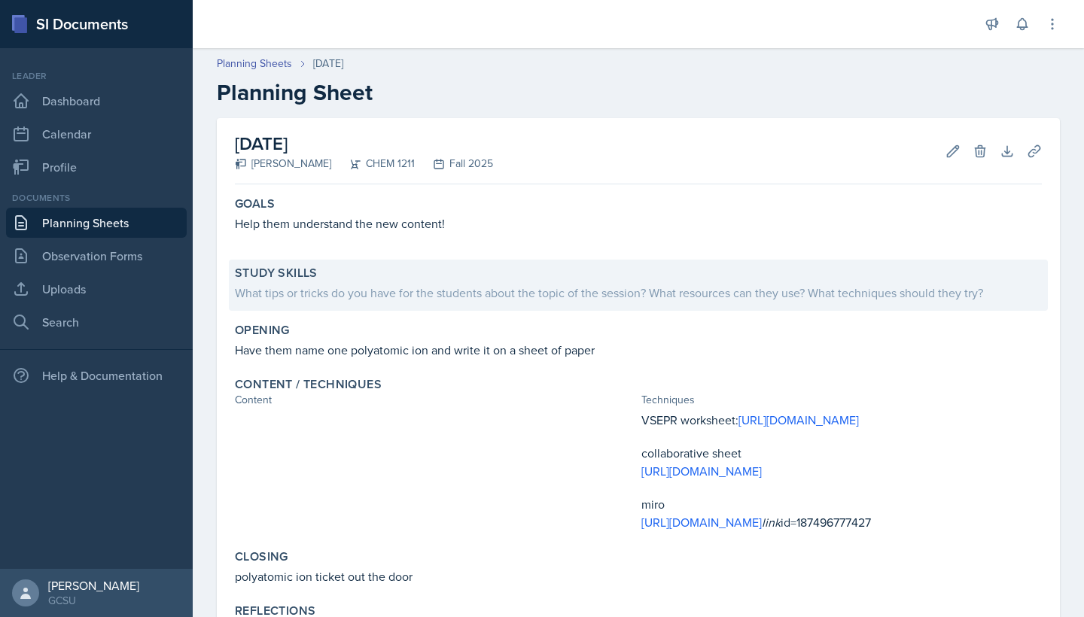
click at [324, 294] on div "What tips or tricks do you have for the students about the topic of the session…" at bounding box center [638, 293] width 807 height 18
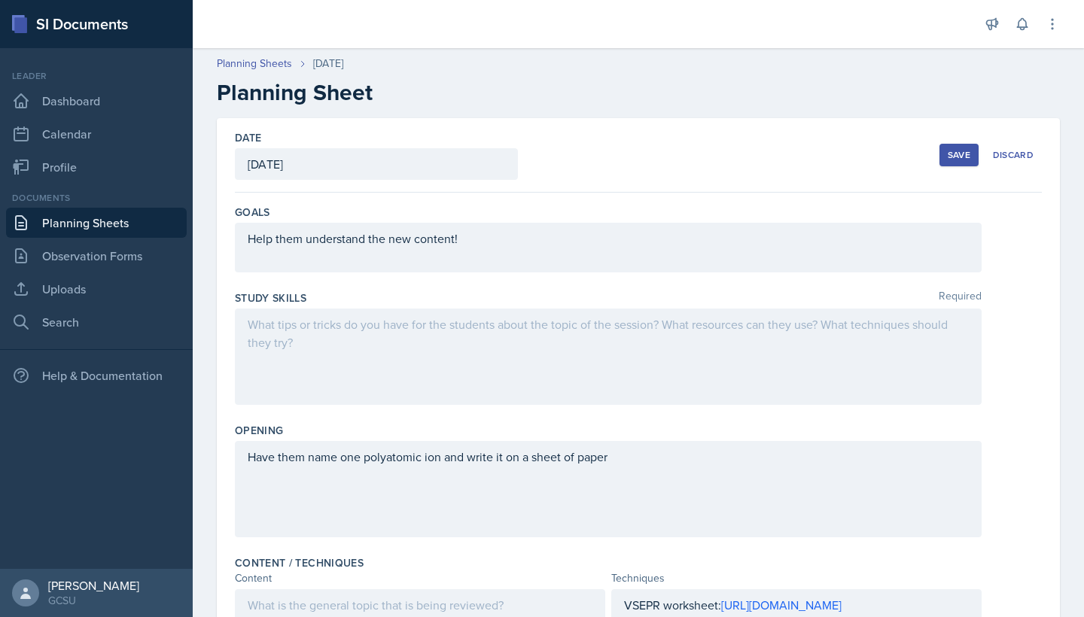
click at [322, 336] on div at bounding box center [608, 357] width 747 height 96
click at [940, 151] on button "Save" at bounding box center [958, 155] width 39 height 23
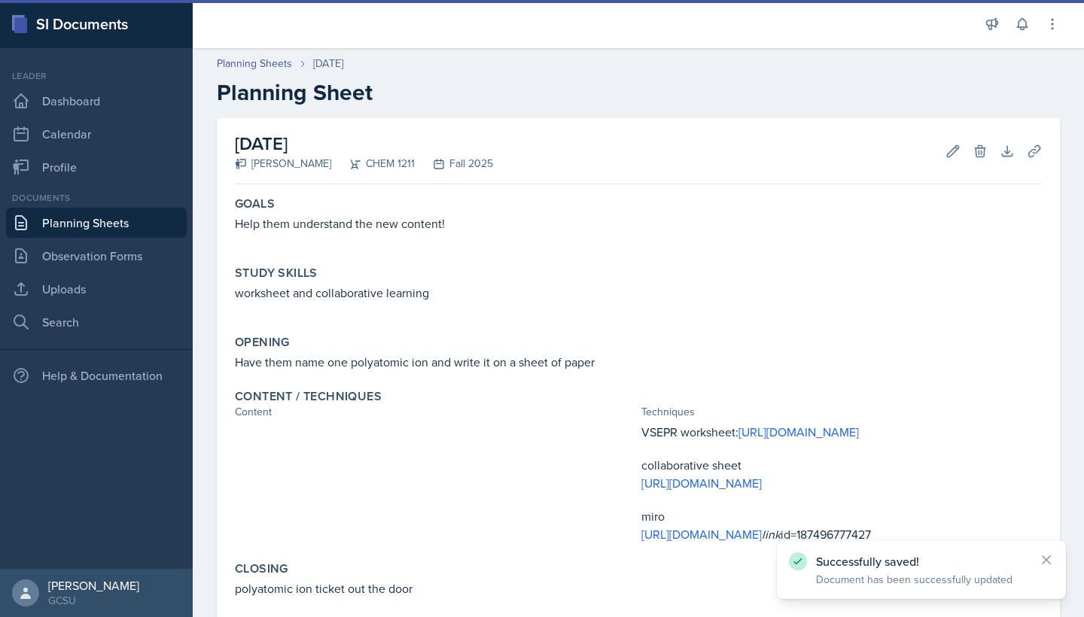
click at [127, 226] on link "Planning Sheets" at bounding box center [96, 223] width 181 height 30
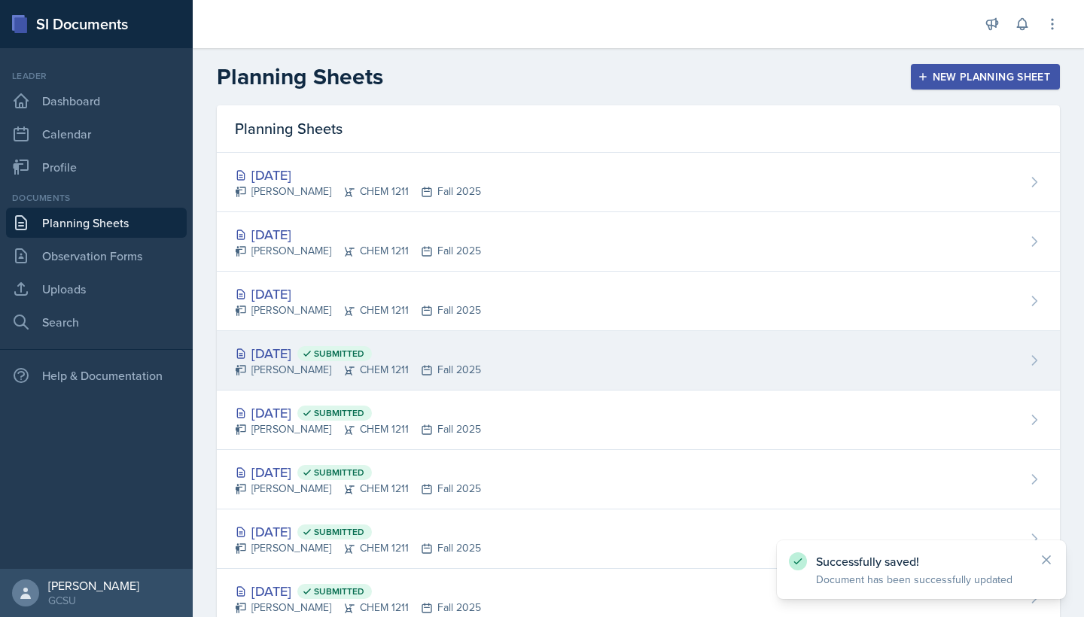
click at [288, 356] on div "[DATE] Submitted" at bounding box center [358, 353] width 246 height 20
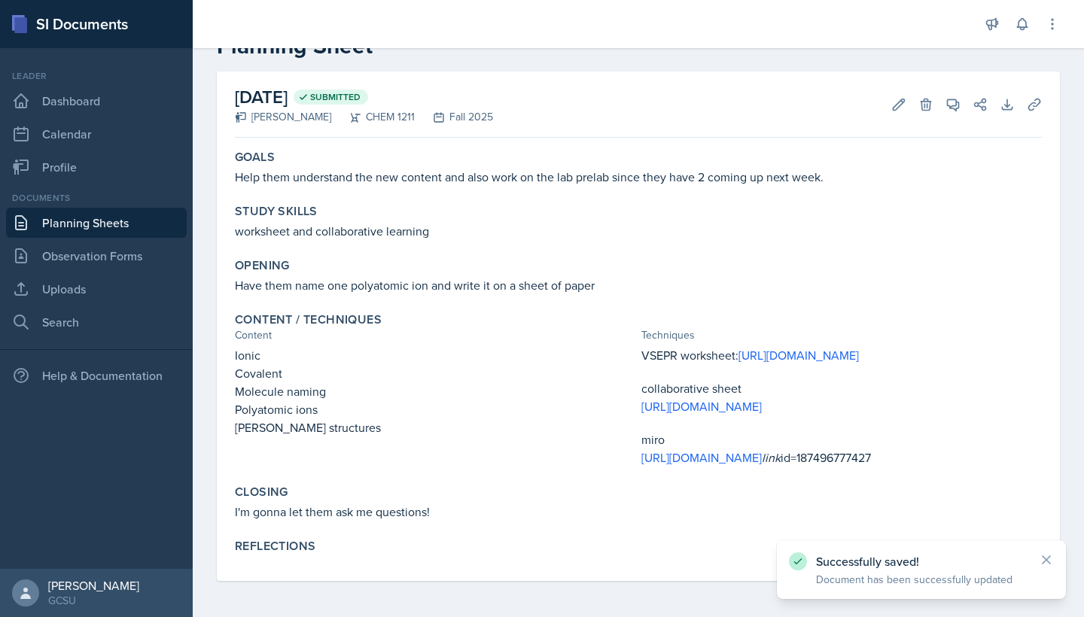
scroll to position [119, 0]
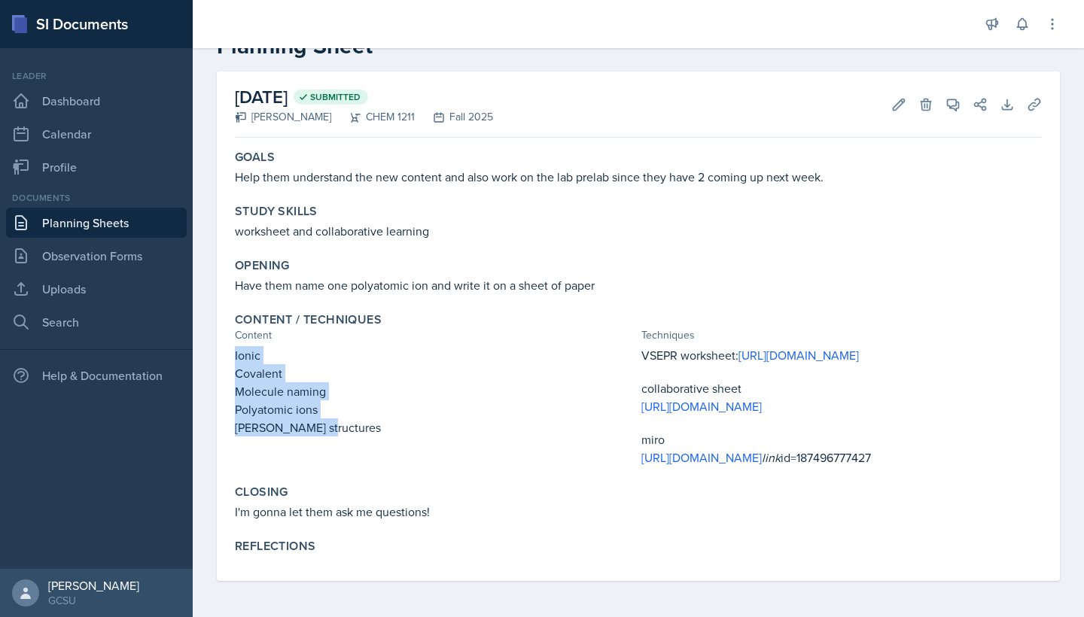
drag, startPoint x: 229, startPoint y: 280, endPoint x: 336, endPoint y: 368, distance: 138.5
click at [336, 368] on div "Content / Techniques Content Techniques Ionic Covalent Molecule naming Polyatom…" at bounding box center [638, 389] width 819 height 166
copy div "Ionic Covalent Molecule naming Polyatomic ions [PERSON_NAME] structures"
click at [167, 220] on link "Planning Sheets" at bounding box center [96, 223] width 181 height 30
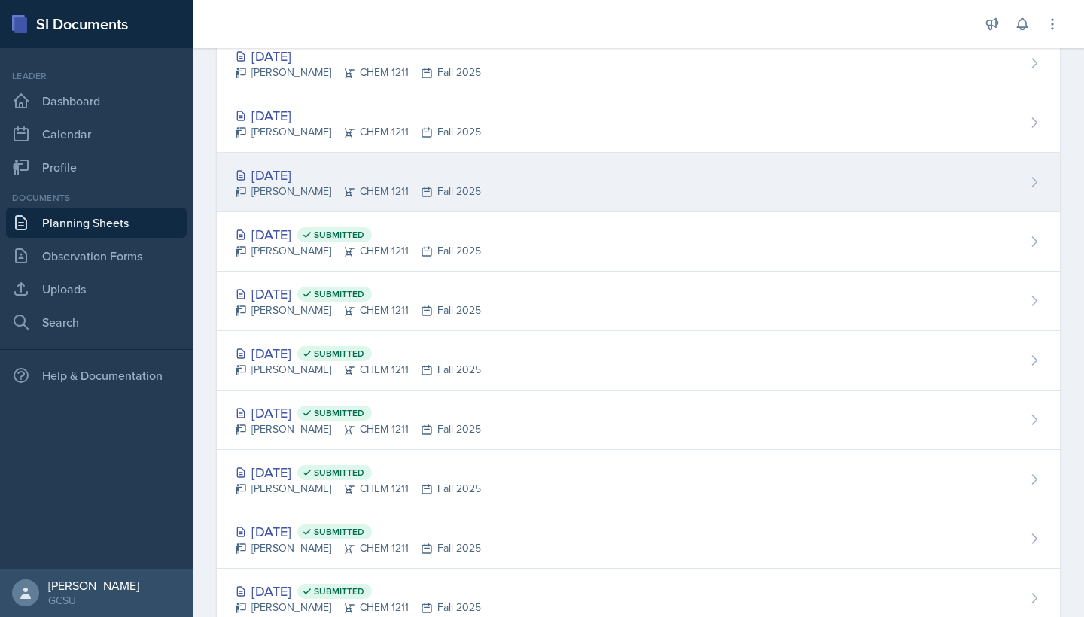
click at [295, 177] on div "[DATE]" at bounding box center [358, 175] width 246 height 20
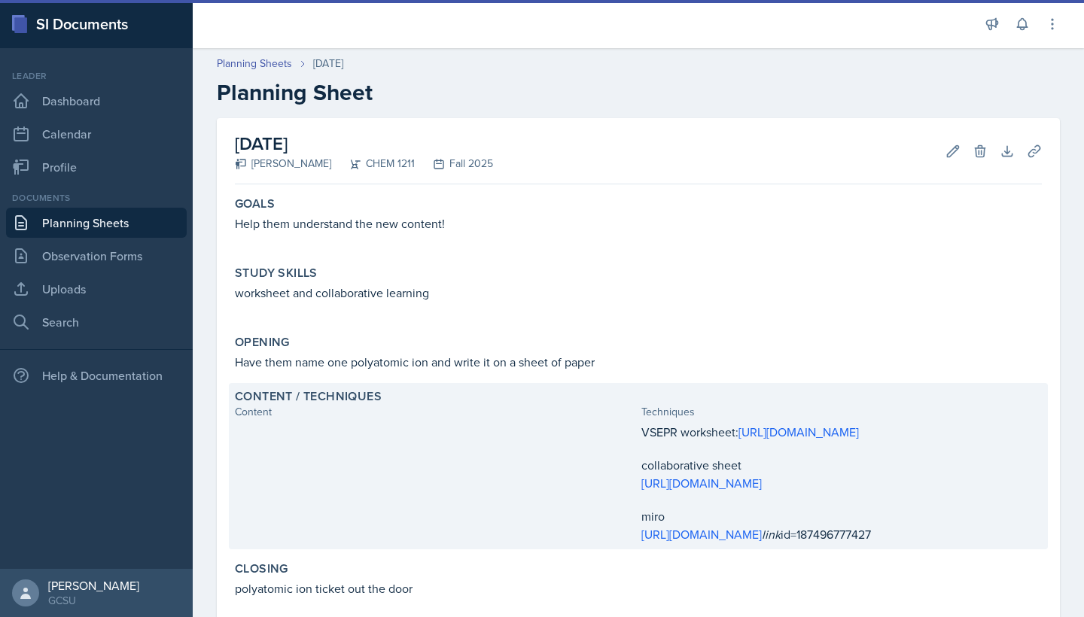
click at [344, 408] on div "Content" at bounding box center [435, 412] width 400 height 16
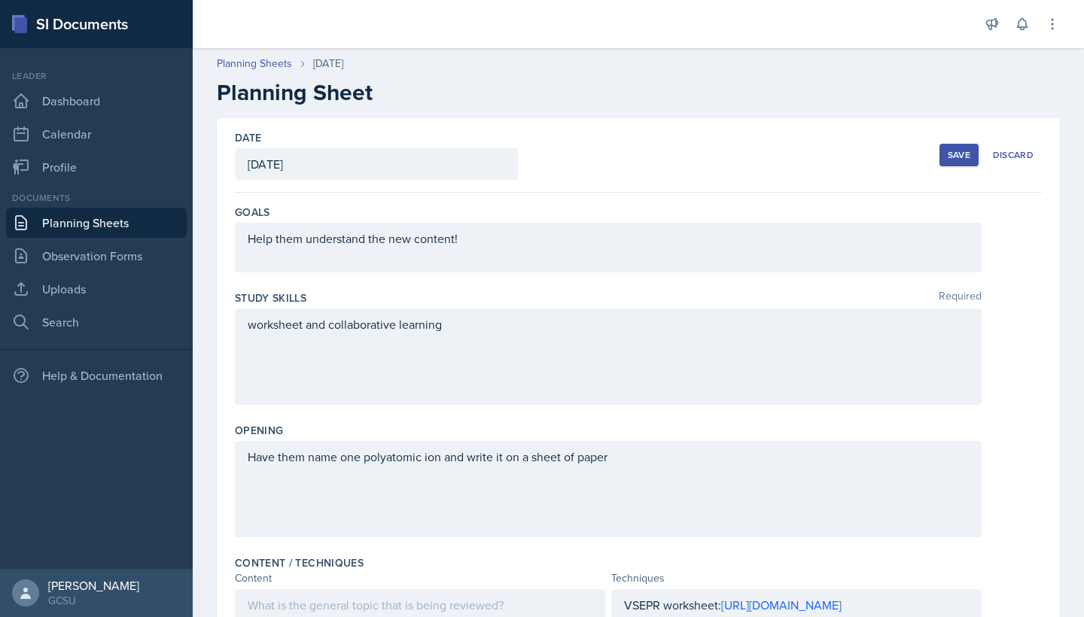
click at [339, 423] on div "Opening" at bounding box center [638, 430] width 807 height 15
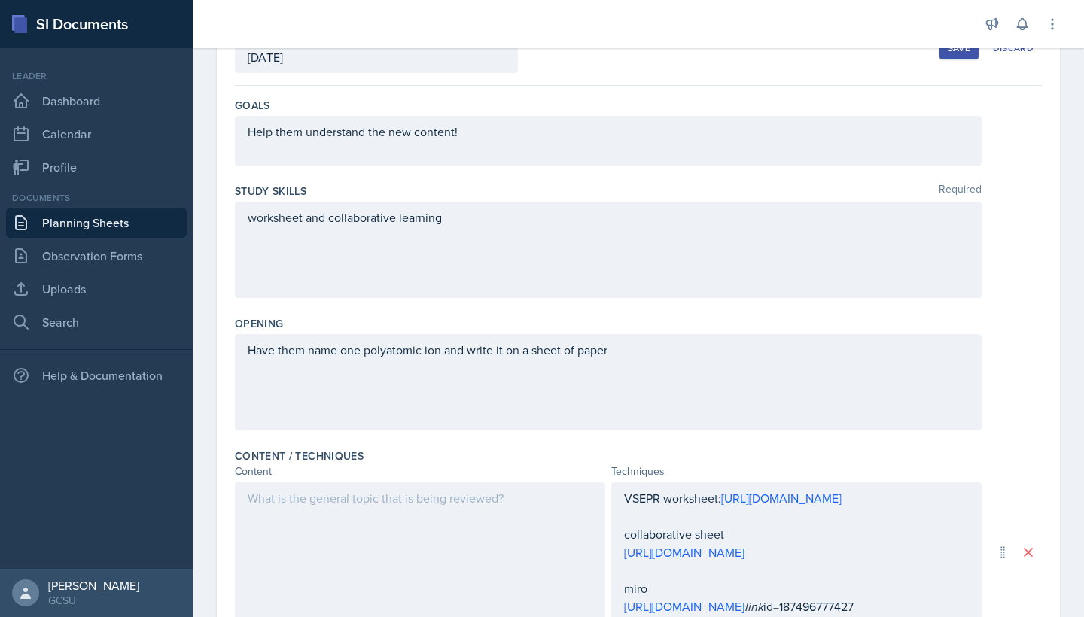
scroll to position [160, 0]
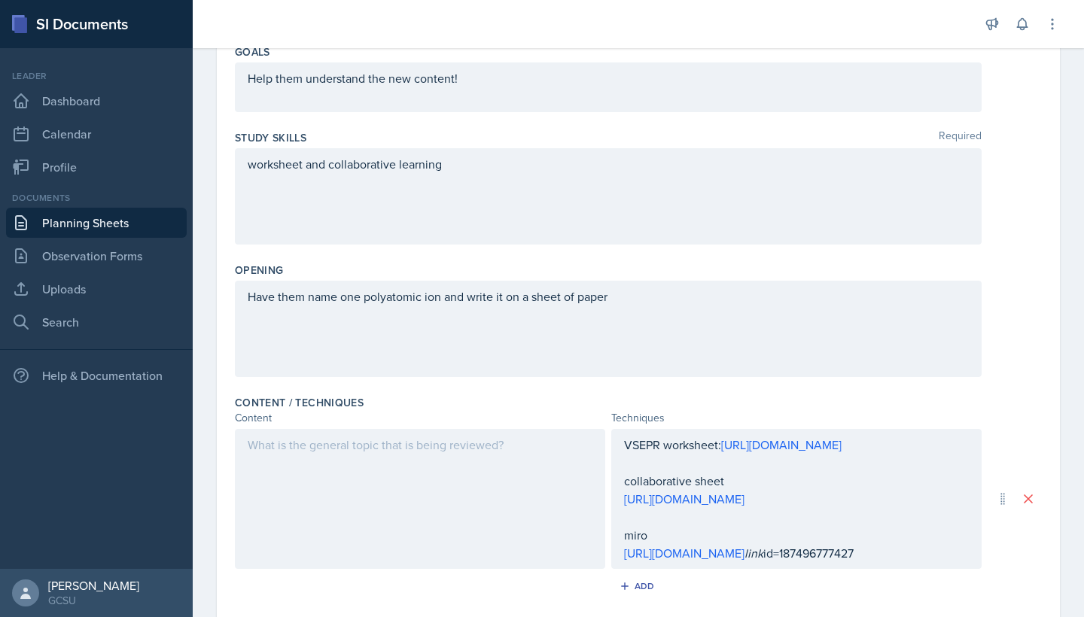
click at [329, 510] on div at bounding box center [420, 499] width 370 height 140
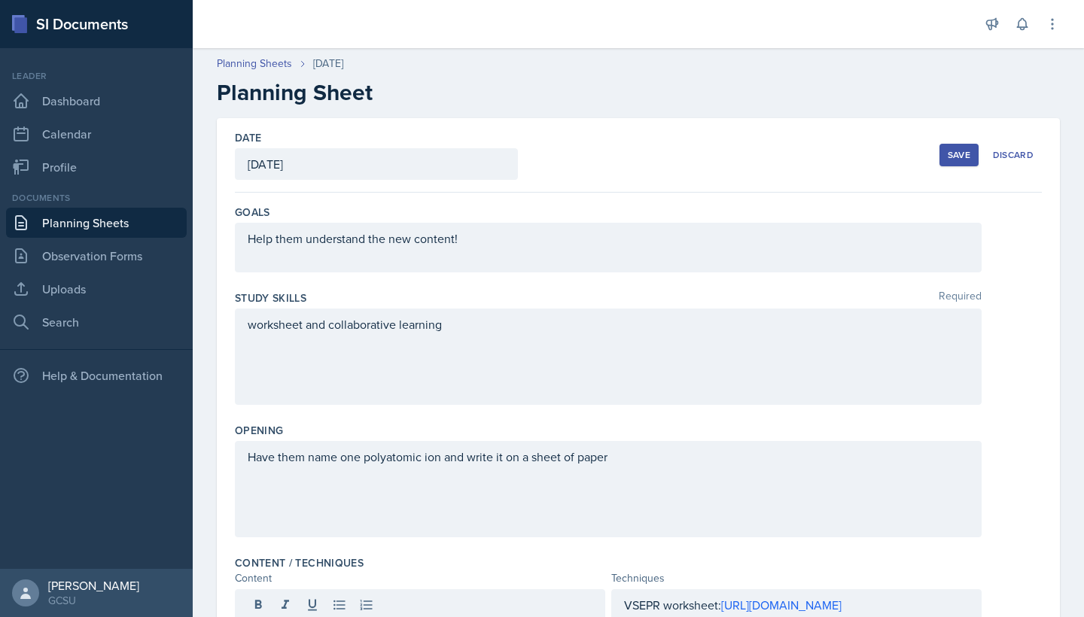
scroll to position [0, 0]
click at [957, 154] on div "Save" at bounding box center [959, 155] width 23 height 12
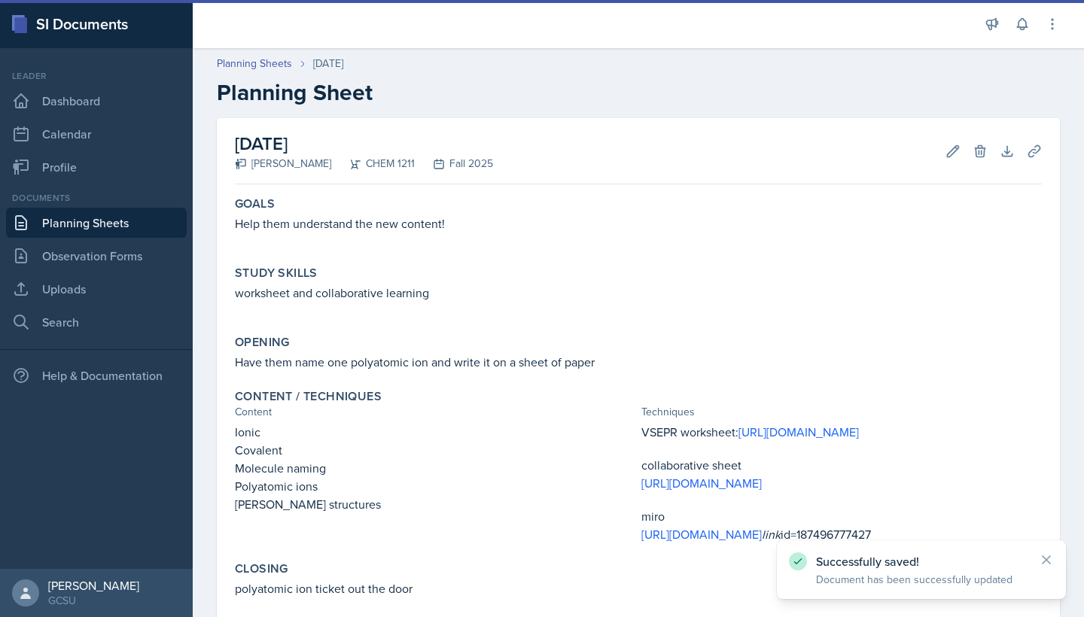
click at [149, 227] on link "Planning Sheets" at bounding box center [96, 223] width 181 height 30
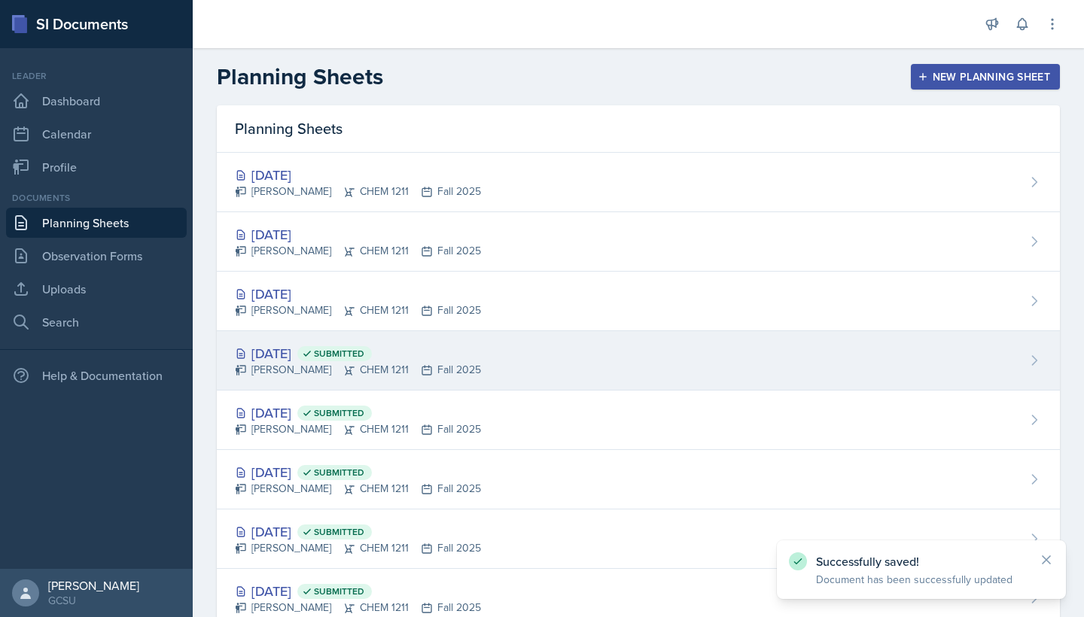
click at [299, 348] on div "[DATE] Submitted" at bounding box center [358, 353] width 246 height 20
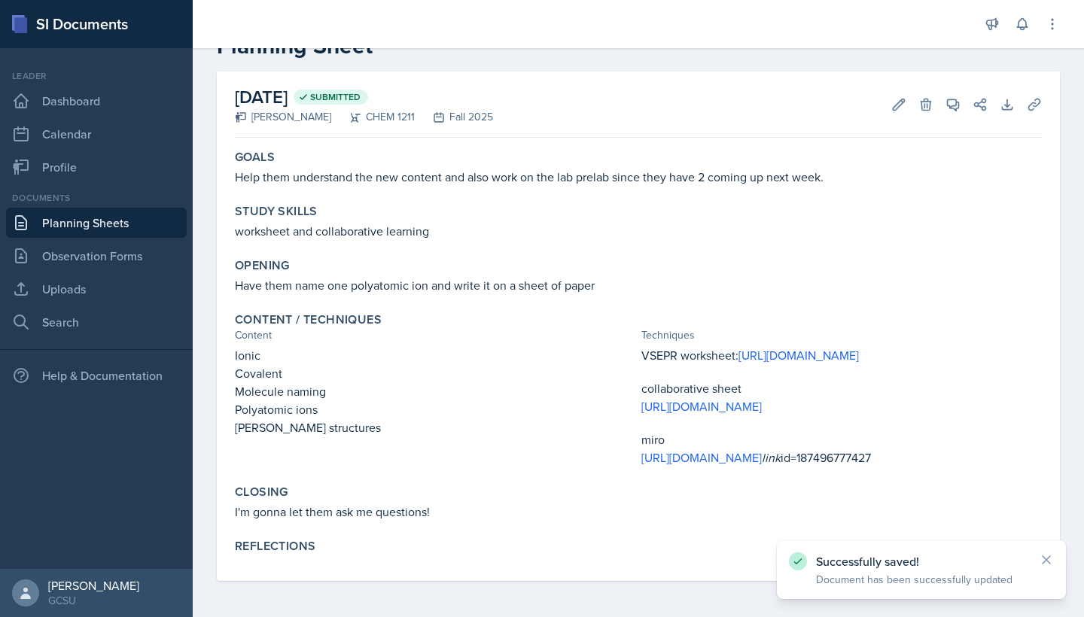
scroll to position [119, 0]
click at [329, 400] on p "Polyatomic ions" at bounding box center [435, 409] width 400 height 18
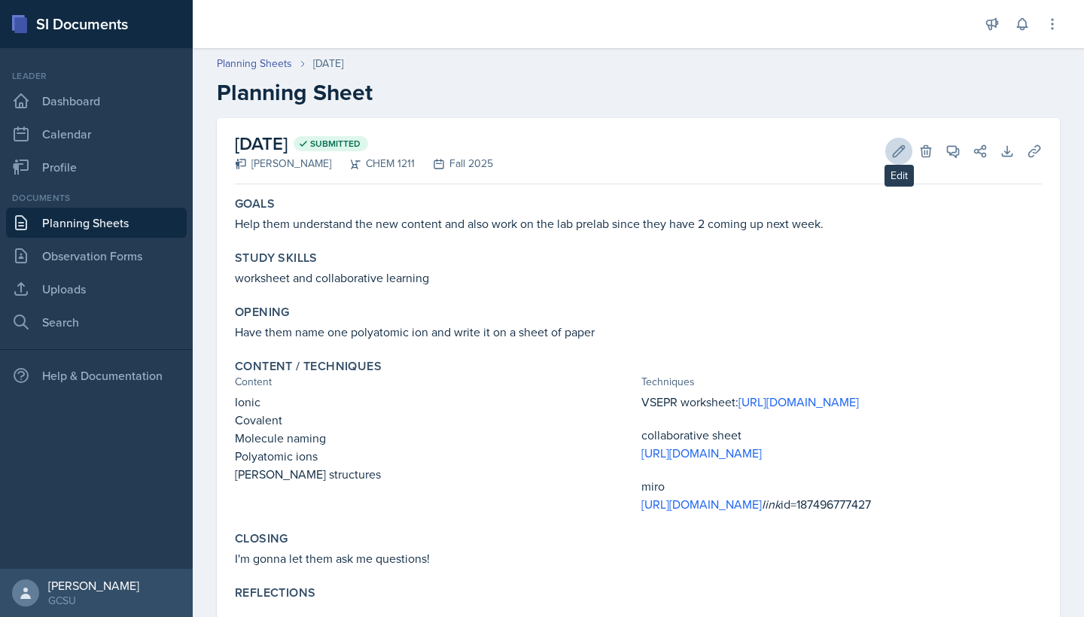
scroll to position [0, 0]
click at [902, 141] on button "Edit" at bounding box center [898, 151] width 27 height 27
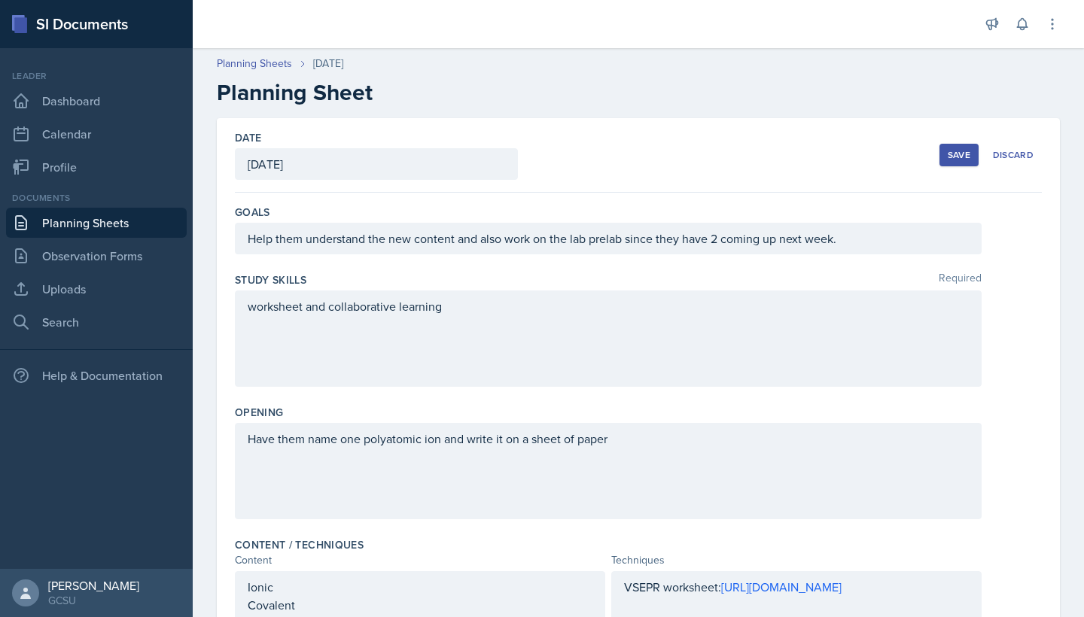
scroll to position [362, 0]
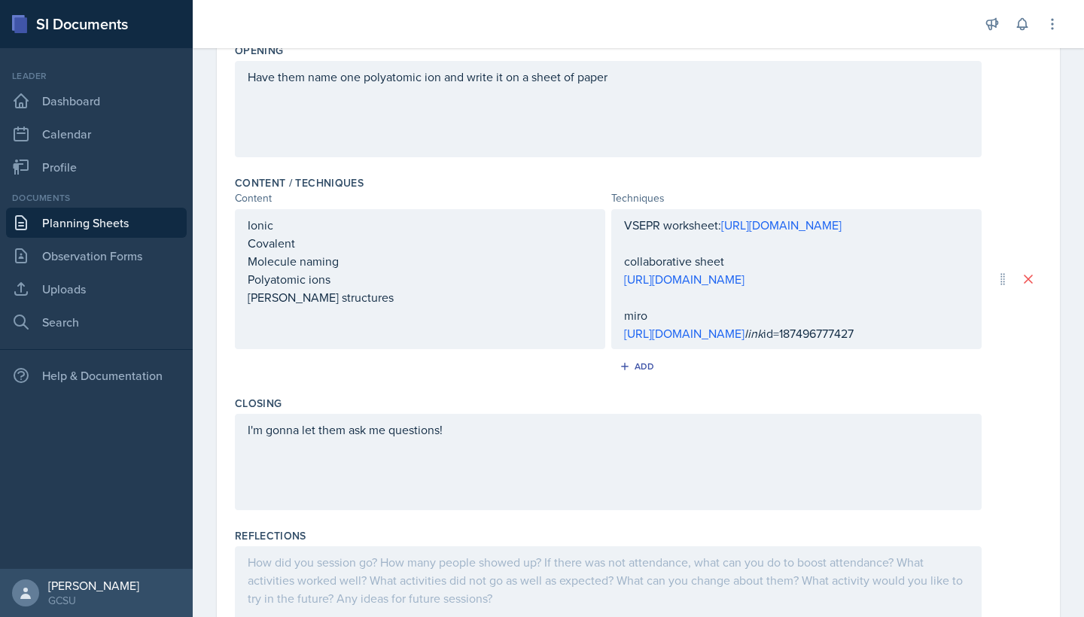
click at [785, 342] on p "[URL][DOMAIN_NAME] link id=187496777427" at bounding box center [796, 333] width 345 height 18
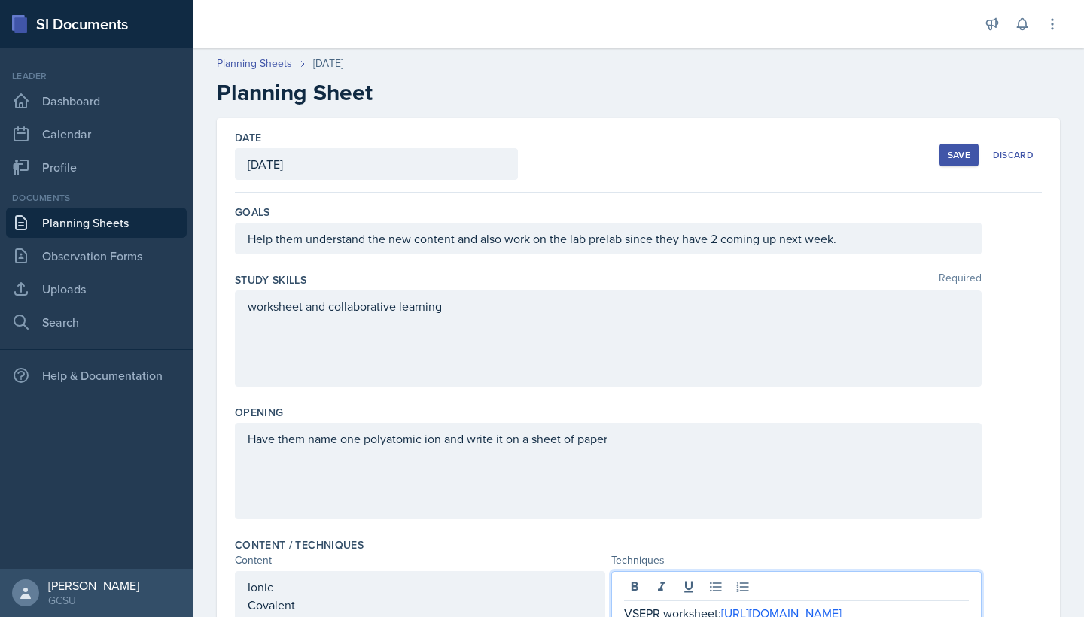
scroll to position [0, 0]
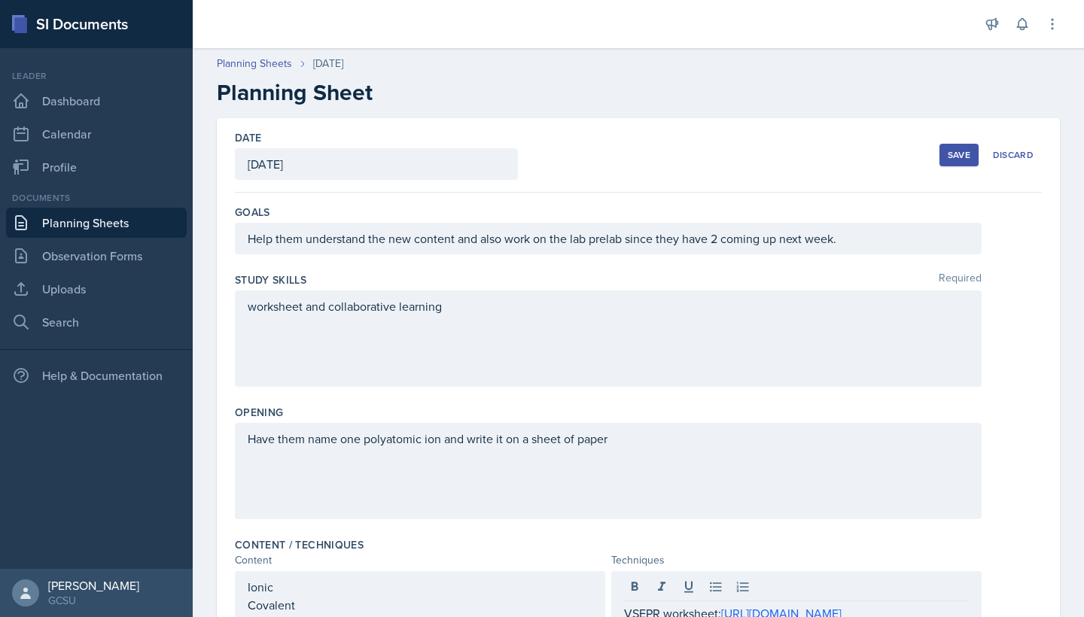
click at [970, 154] on div "Save" at bounding box center [959, 155] width 23 height 12
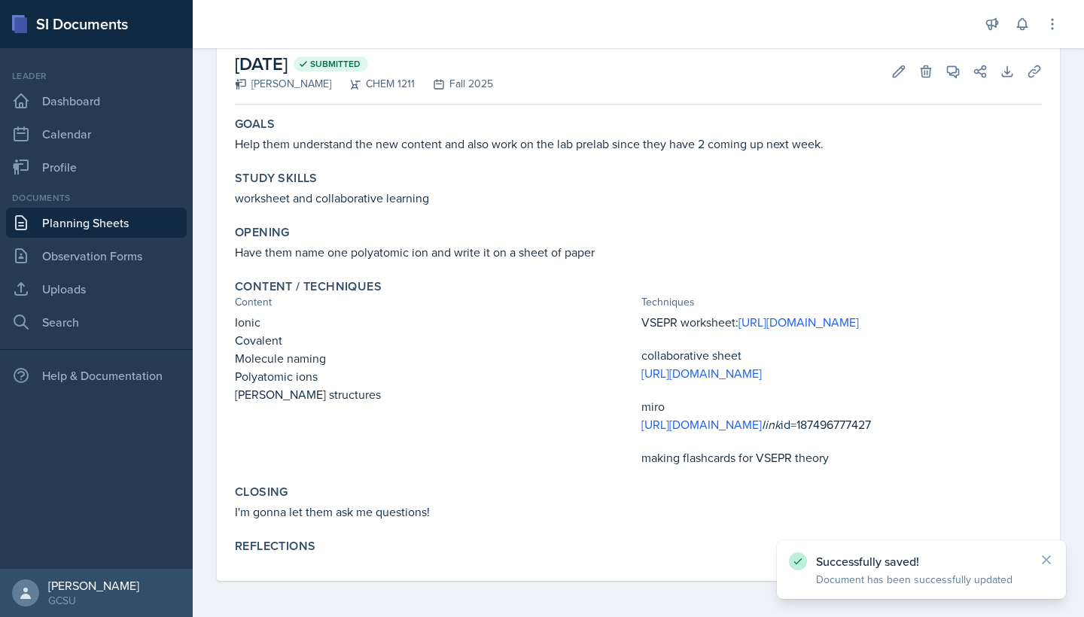
scroll to position [152, 0]
click at [420, 510] on p "I'm gonna let them ask me questions!" at bounding box center [638, 512] width 807 height 18
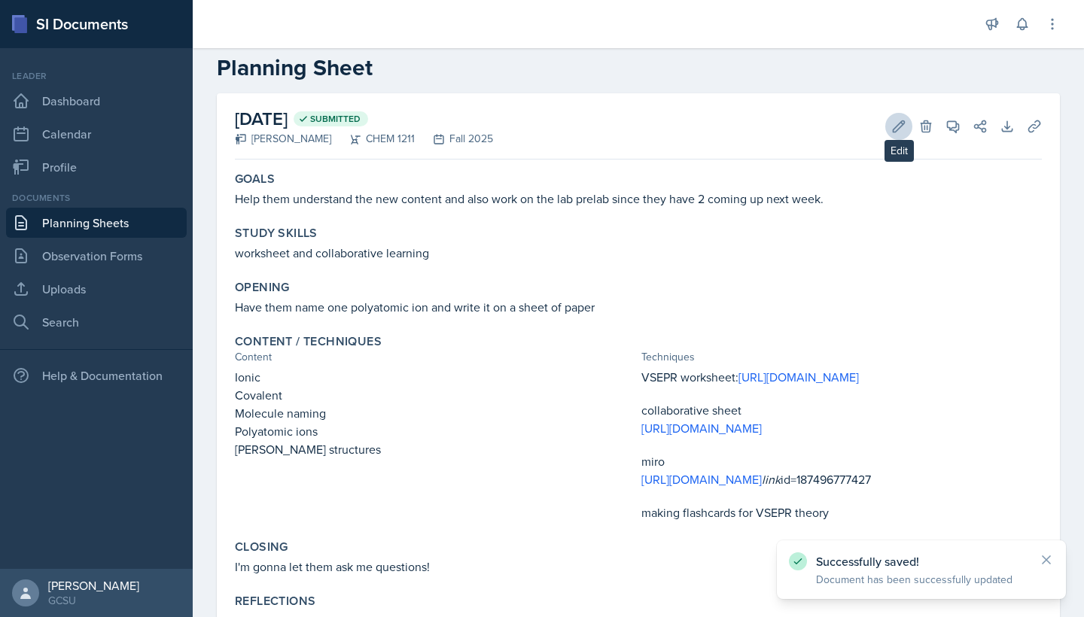
click at [890, 136] on button "Edit" at bounding box center [898, 126] width 27 height 27
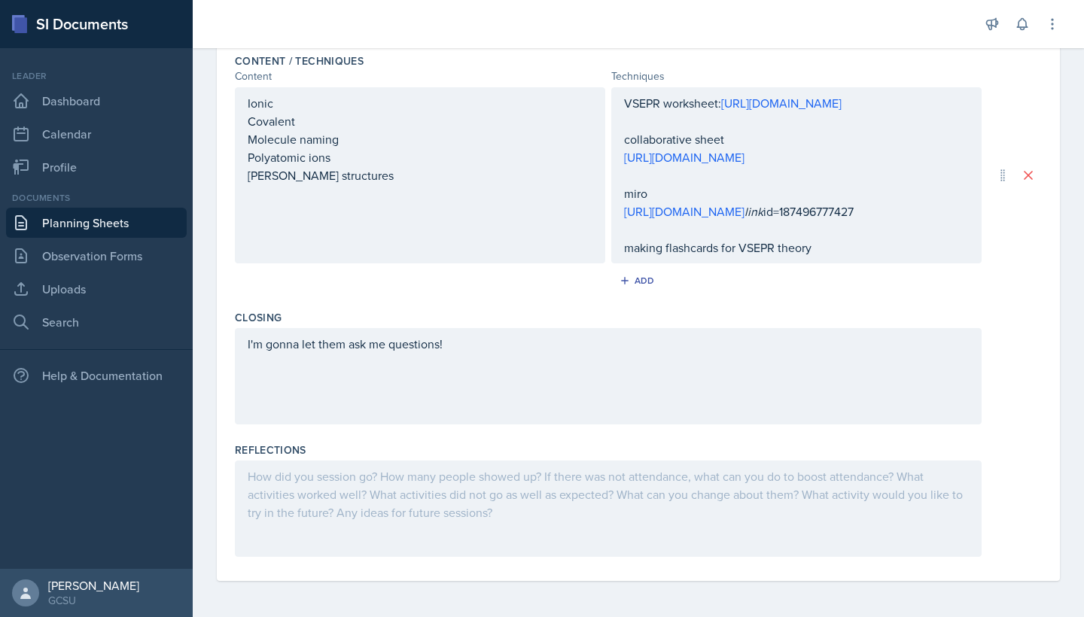
scroll to position [628, 0]
click at [473, 331] on div "I'm gonna let them ask me questions!" at bounding box center [608, 376] width 747 height 96
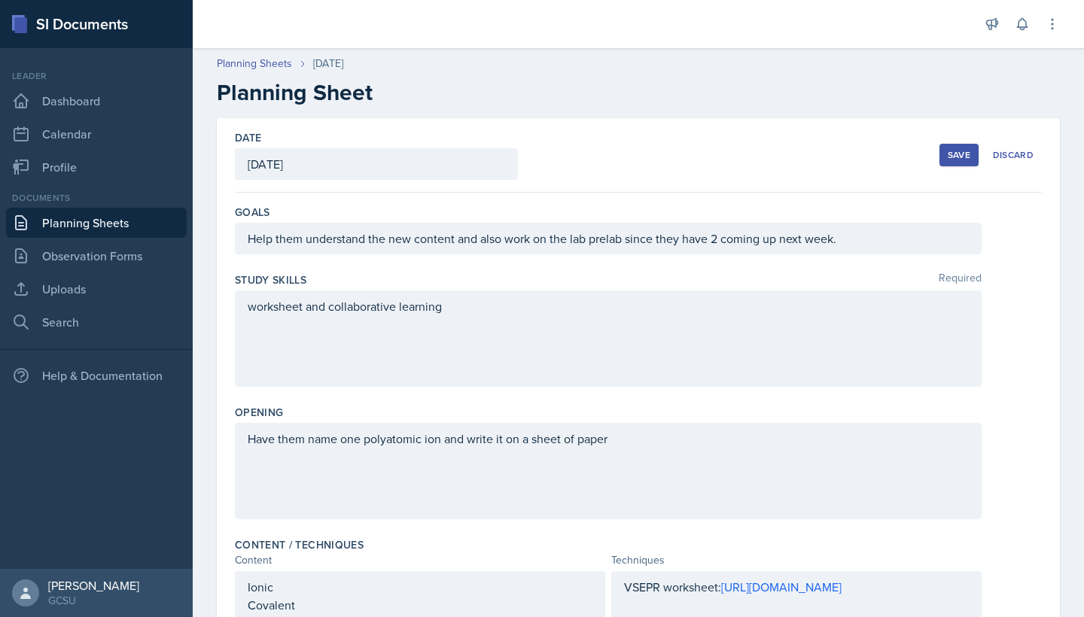
scroll to position [0, 0]
click at [951, 154] on div "Save" at bounding box center [959, 155] width 23 height 12
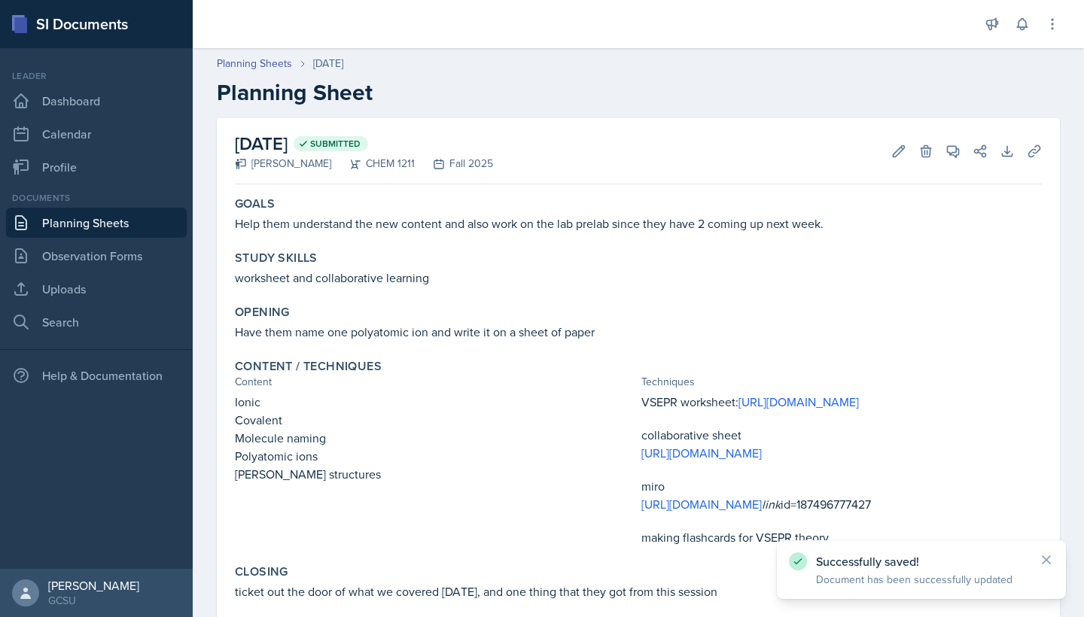
click at [167, 223] on link "Planning Sheets" at bounding box center [96, 223] width 181 height 30
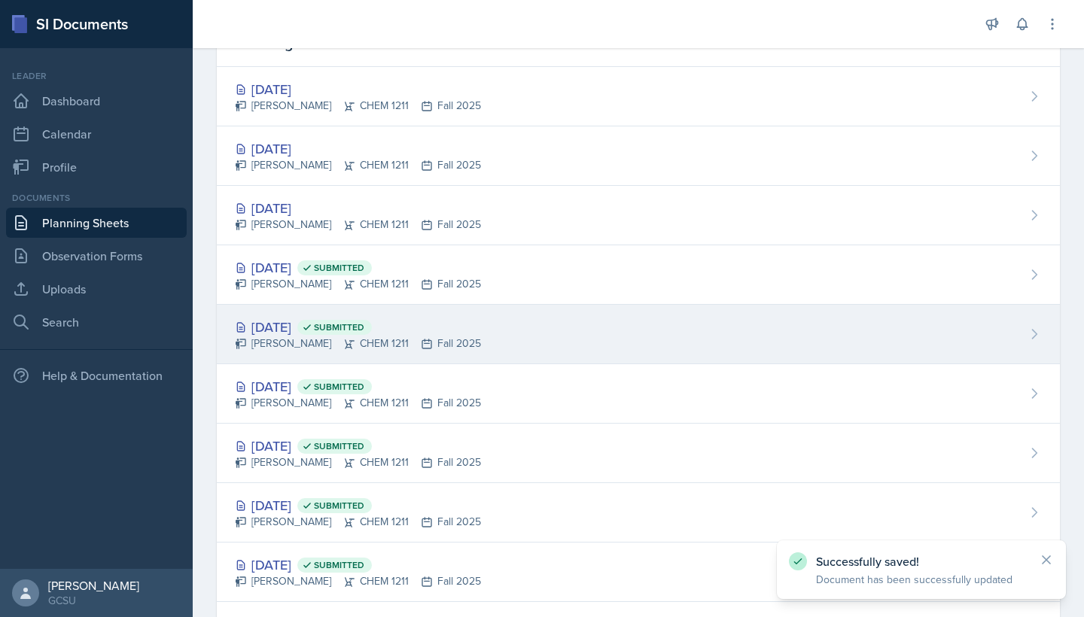
scroll to position [17, 0]
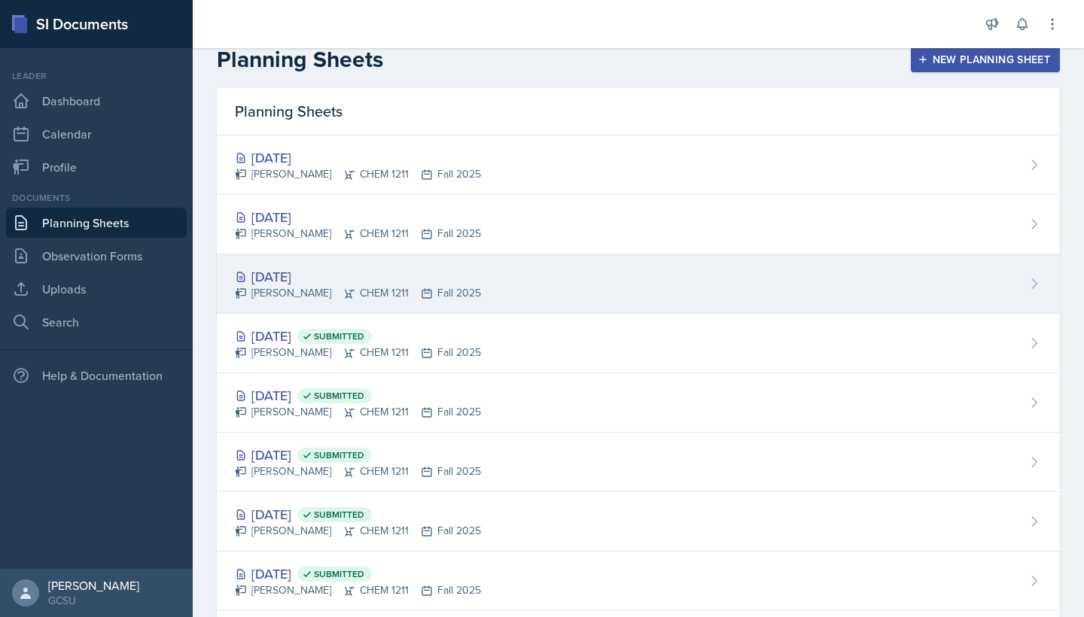
click at [311, 276] on div "[DATE]" at bounding box center [358, 276] width 246 height 20
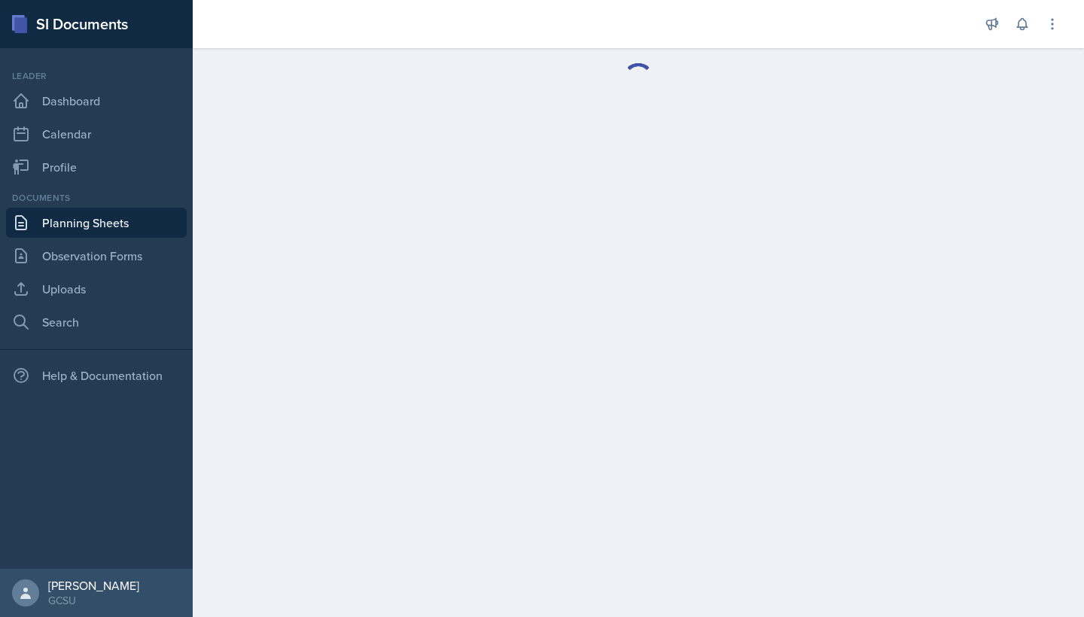
click at [124, 218] on link "Planning Sheets" at bounding box center [96, 223] width 181 height 30
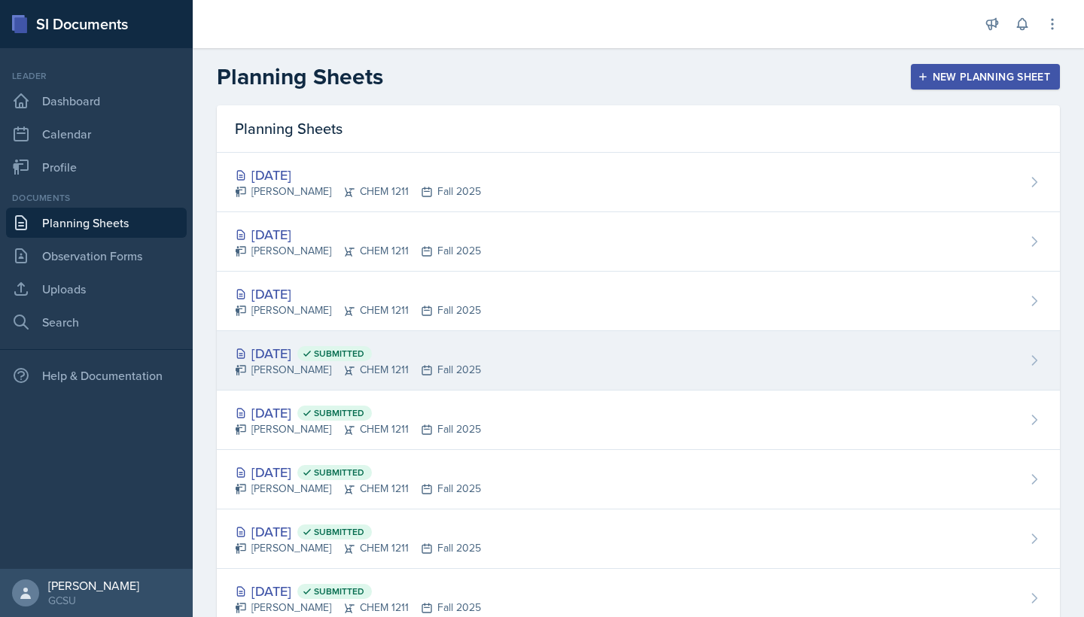
click at [313, 349] on div "[DATE] Submitted" at bounding box center [358, 353] width 246 height 20
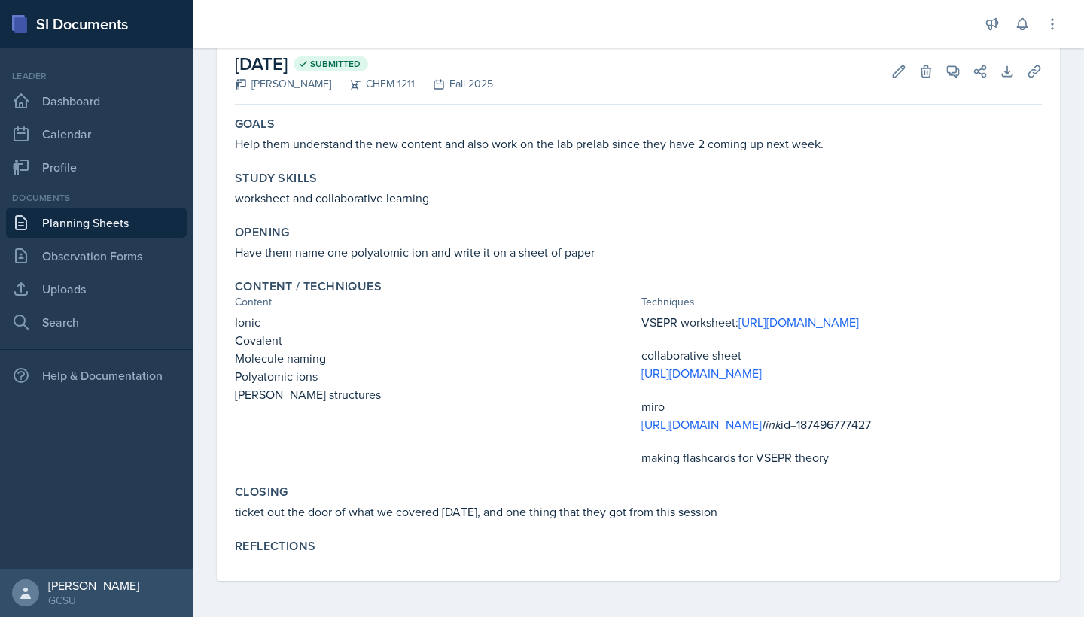
scroll to position [152, 0]
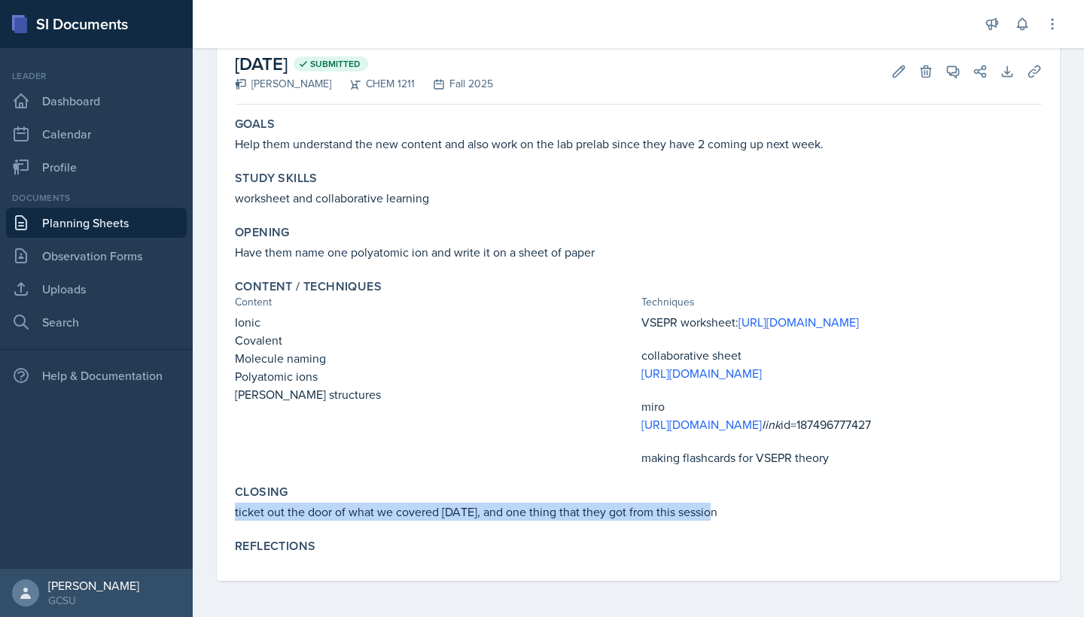
drag, startPoint x: 722, startPoint y: 507, endPoint x: 223, endPoint y: 510, distance: 499.0
click at [223, 510] on div "[DATE] Submitted [PERSON_NAME] CHEM 1211 Fall 2025 Edit Delete View Comments Co…" at bounding box center [638, 309] width 843 height 543
copy p "ticket out the door of what we covered [DATE], and one thing that they got from…"
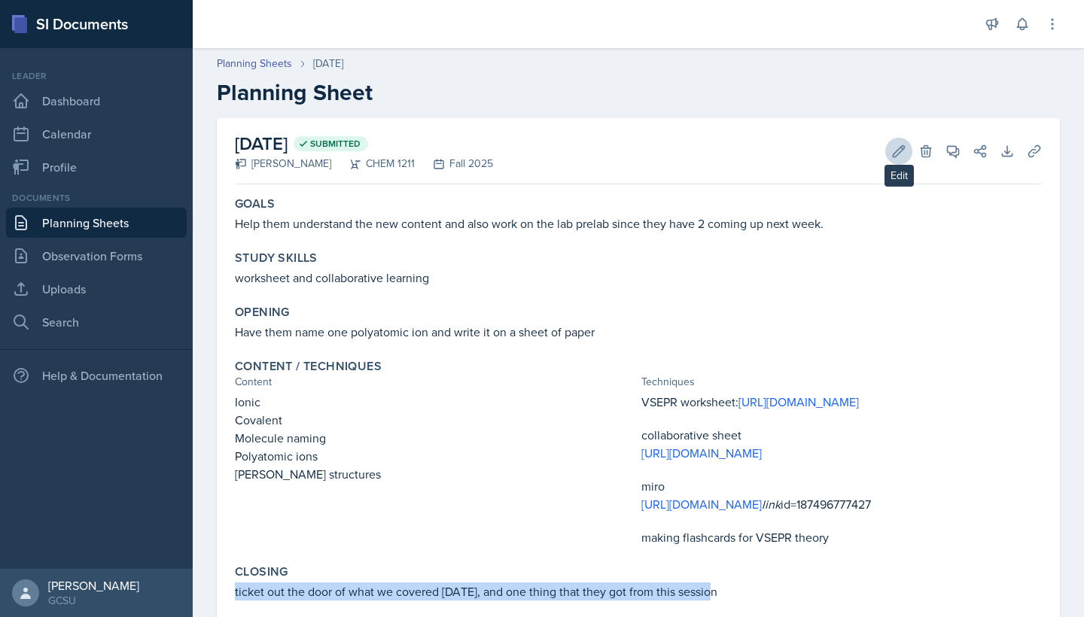
scroll to position [0, 0]
click at [900, 156] on icon at bounding box center [898, 151] width 15 height 15
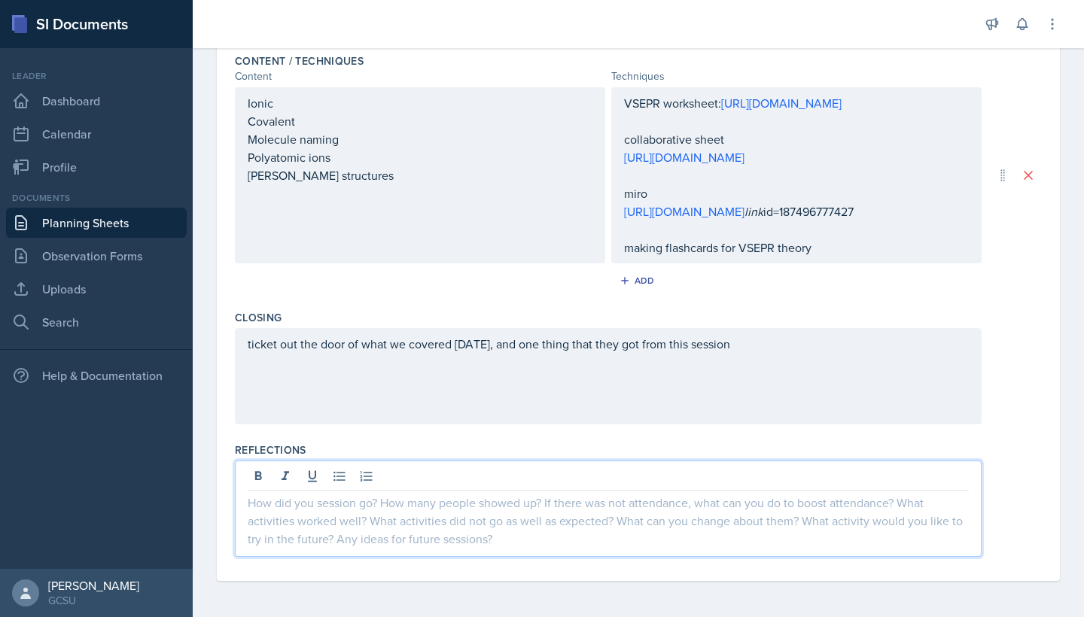
click at [435, 477] on div at bounding box center [608, 509] width 747 height 96
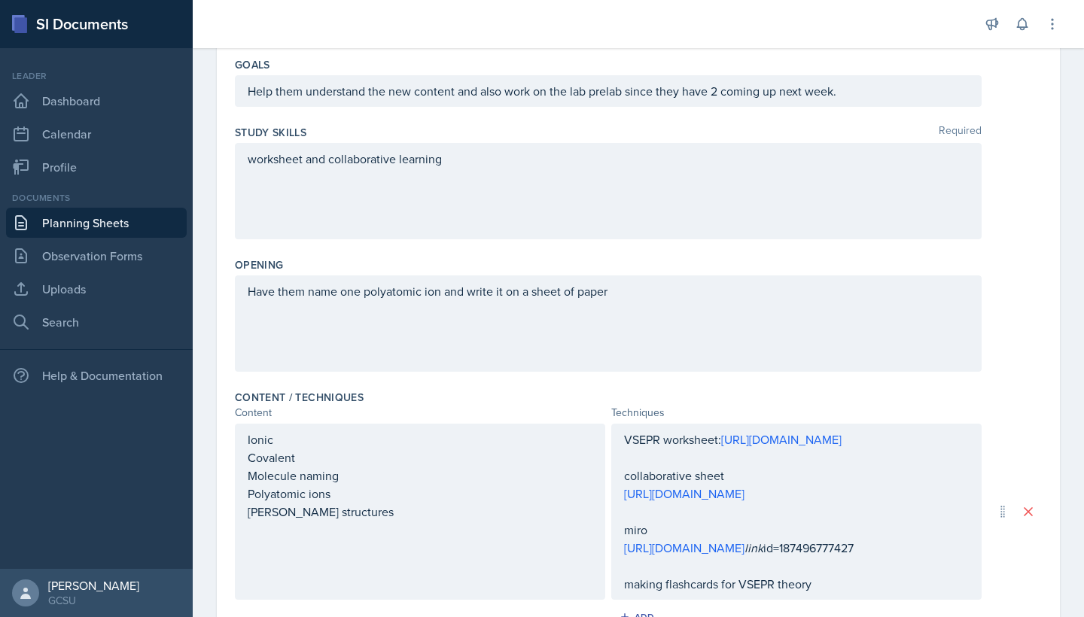
scroll to position [108, 0]
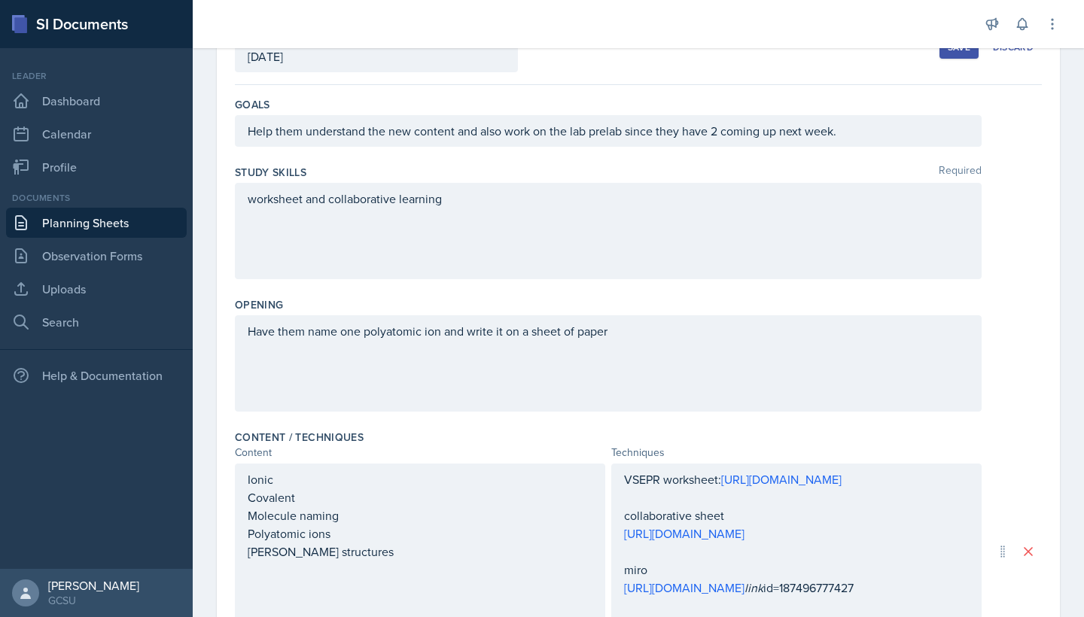
click at [971, 49] on button "Save" at bounding box center [958, 47] width 39 height 23
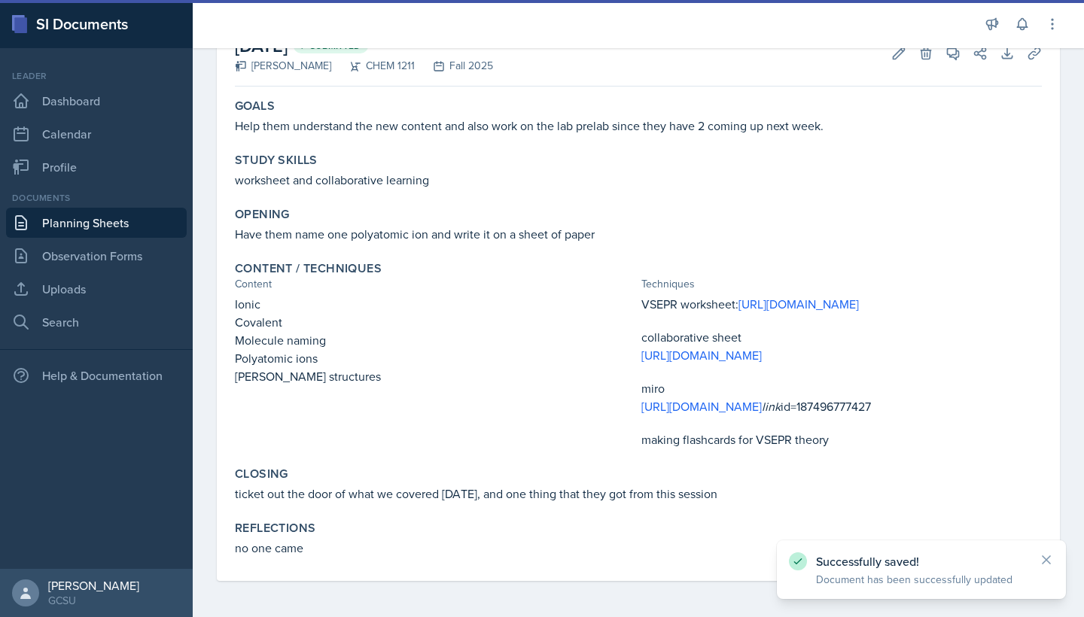
click at [160, 225] on link "Planning Sheets" at bounding box center [96, 223] width 181 height 30
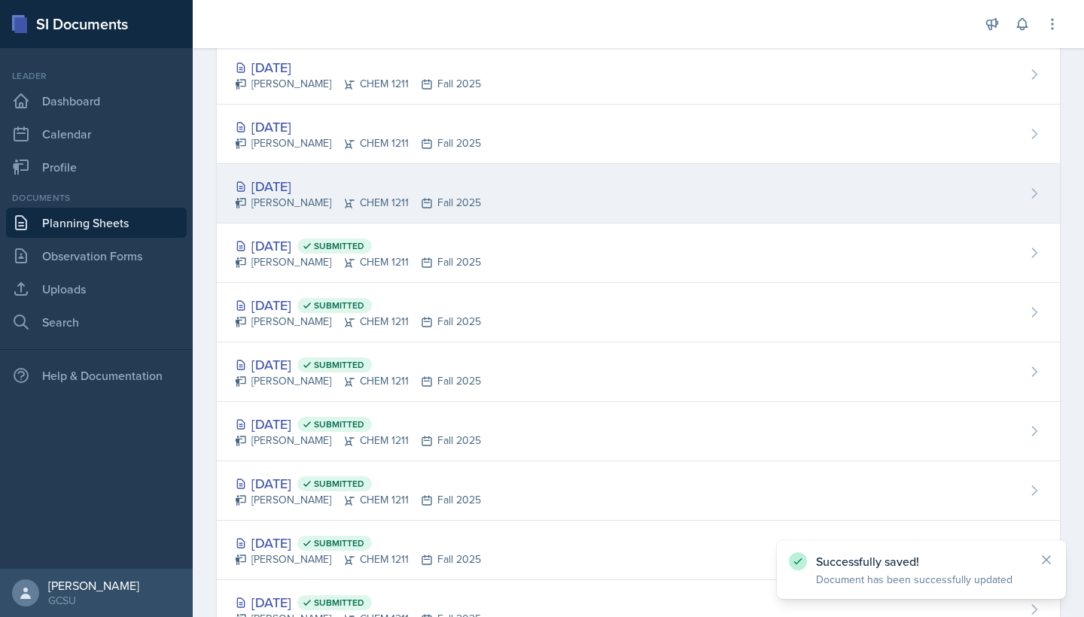
click at [313, 182] on div "[DATE]" at bounding box center [358, 186] width 246 height 20
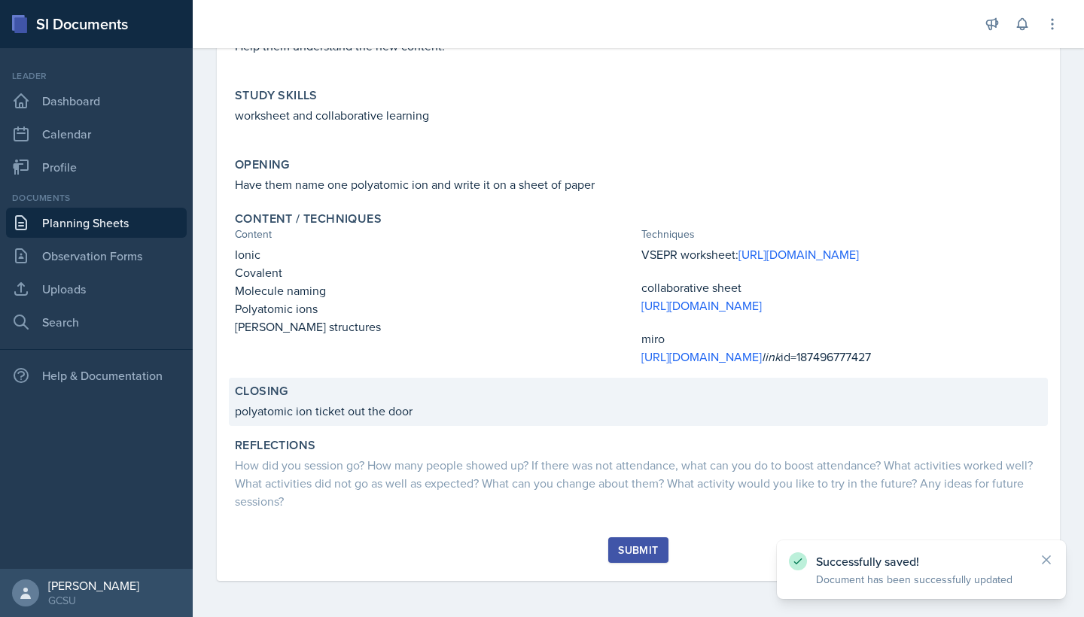
scroll to position [250, 0]
click at [400, 419] on p "polyatomic ion ticket out the door" at bounding box center [638, 411] width 807 height 18
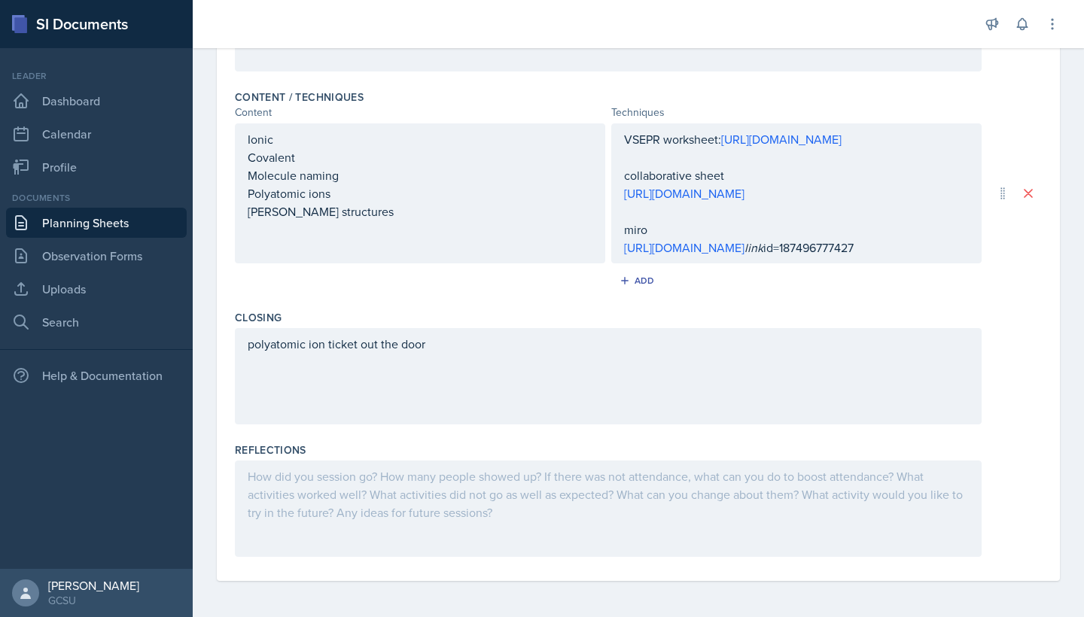
click at [409, 507] on div at bounding box center [608, 509] width 747 height 96
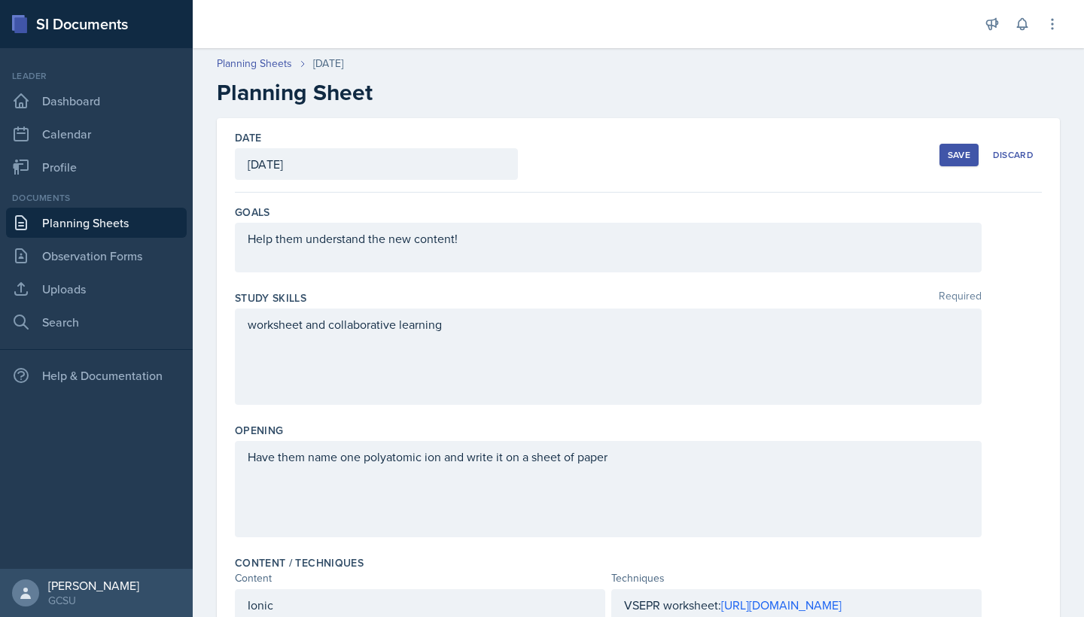
scroll to position [0, 0]
click at [953, 151] on div "Save" at bounding box center [959, 155] width 23 height 12
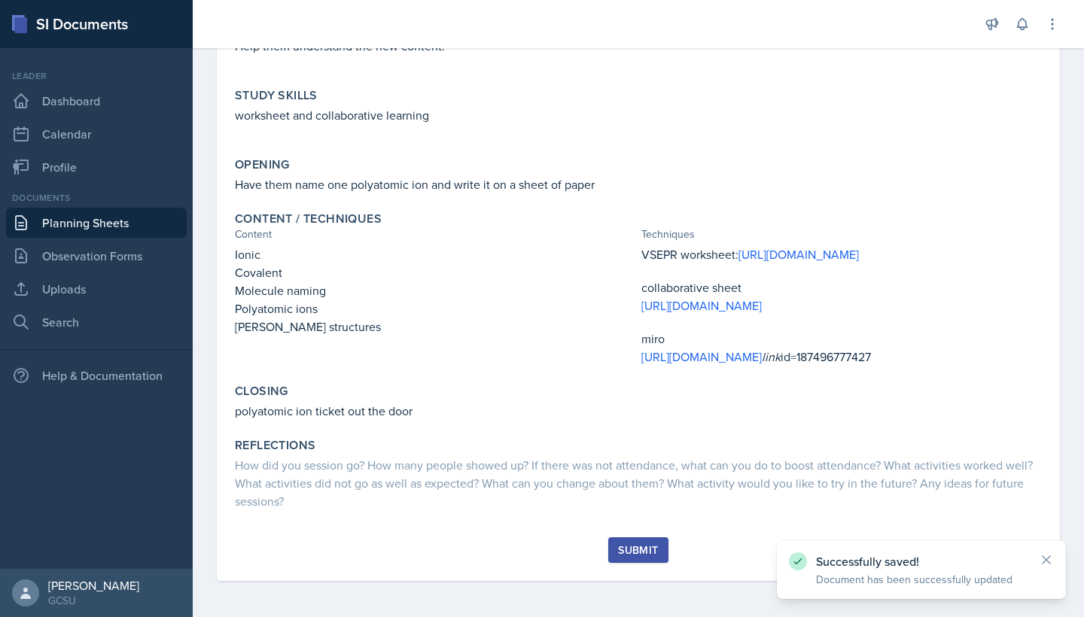
scroll to position [250, 0]
click at [643, 561] on button "Submit" at bounding box center [637, 550] width 59 height 26
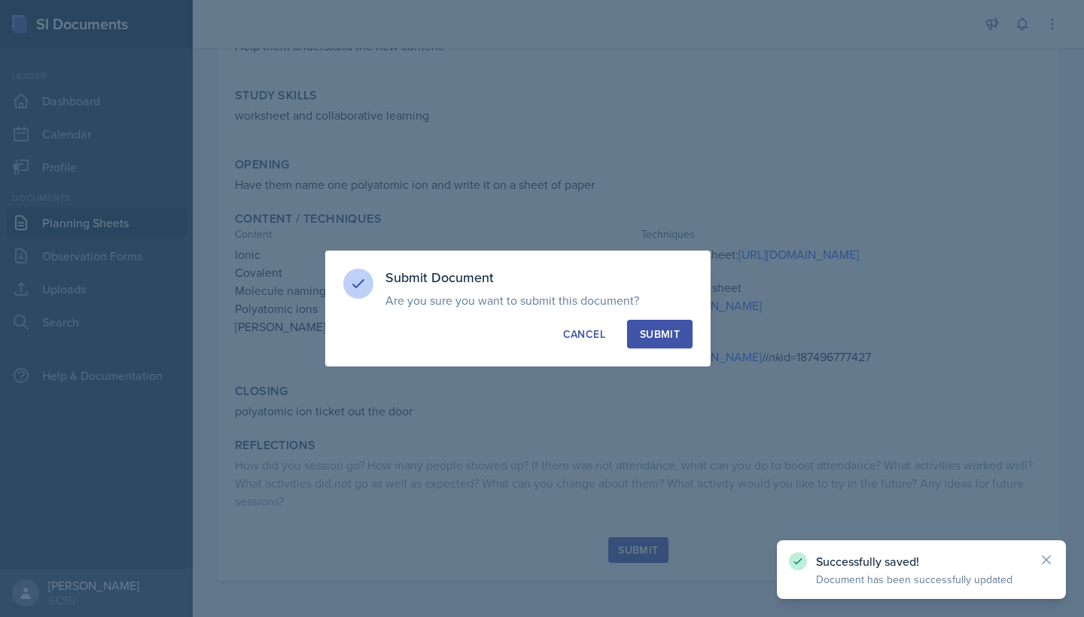
click at [668, 336] on div "Submit" at bounding box center [660, 334] width 40 height 15
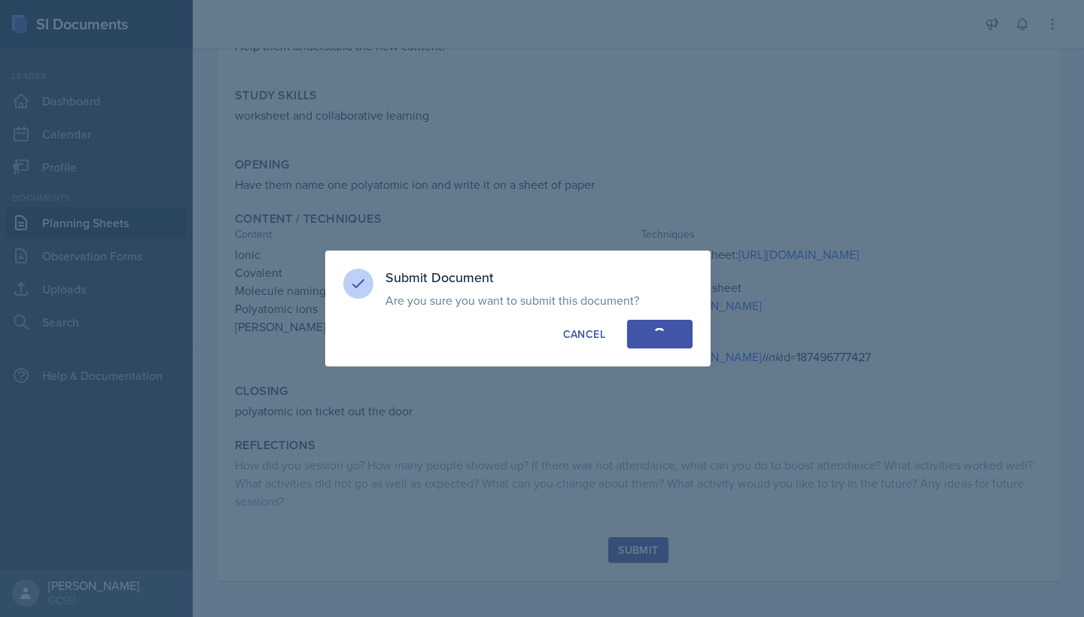
scroll to position [149, 0]
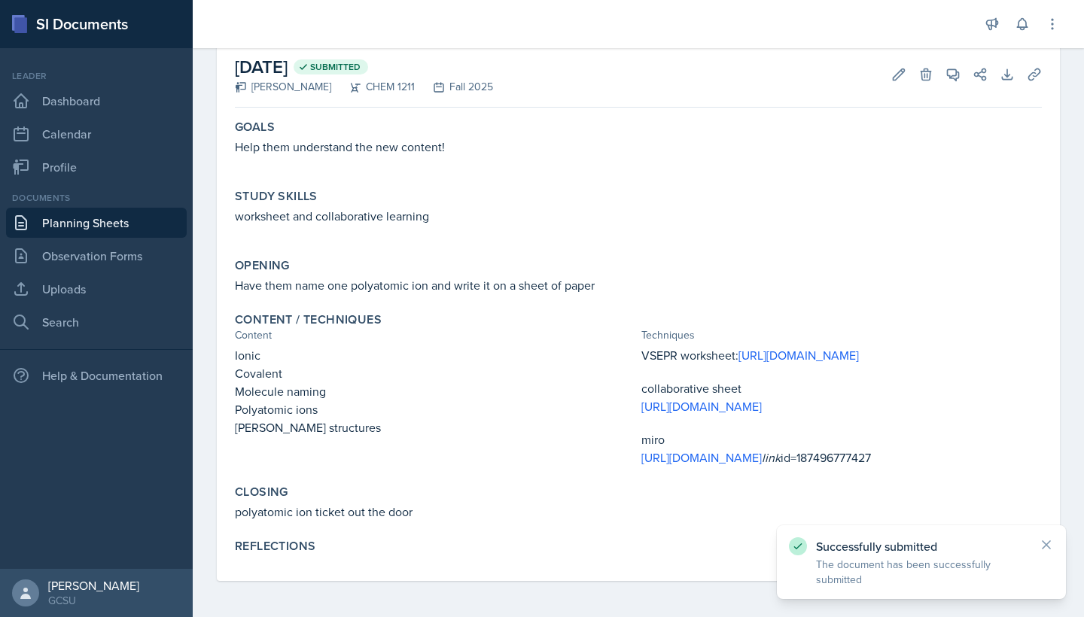
click at [111, 219] on link "Planning Sheets" at bounding box center [96, 223] width 181 height 30
